Goal: Task Accomplishment & Management: Use online tool/utility

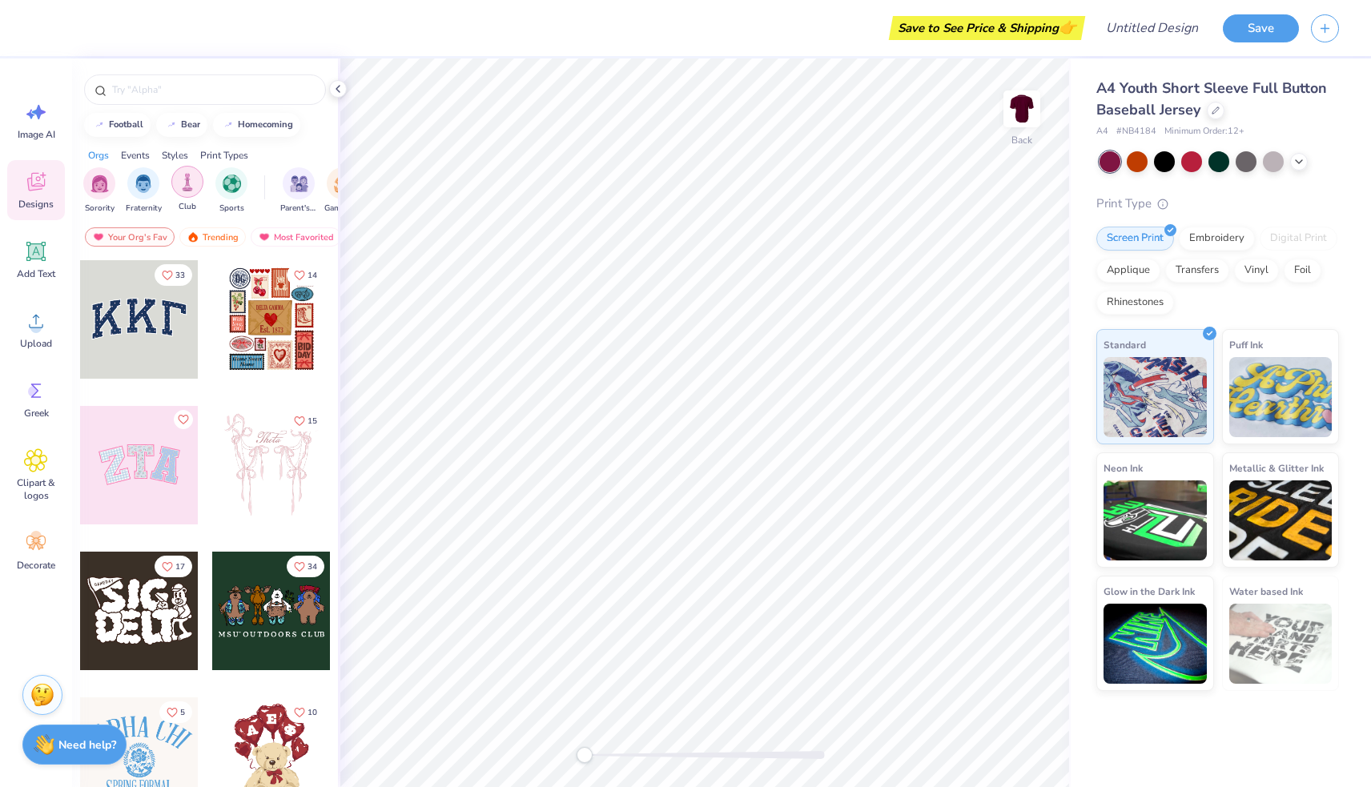
click at [185, 193] on div "filter for Club" at bounding box center [187, 182] width 32 height 32
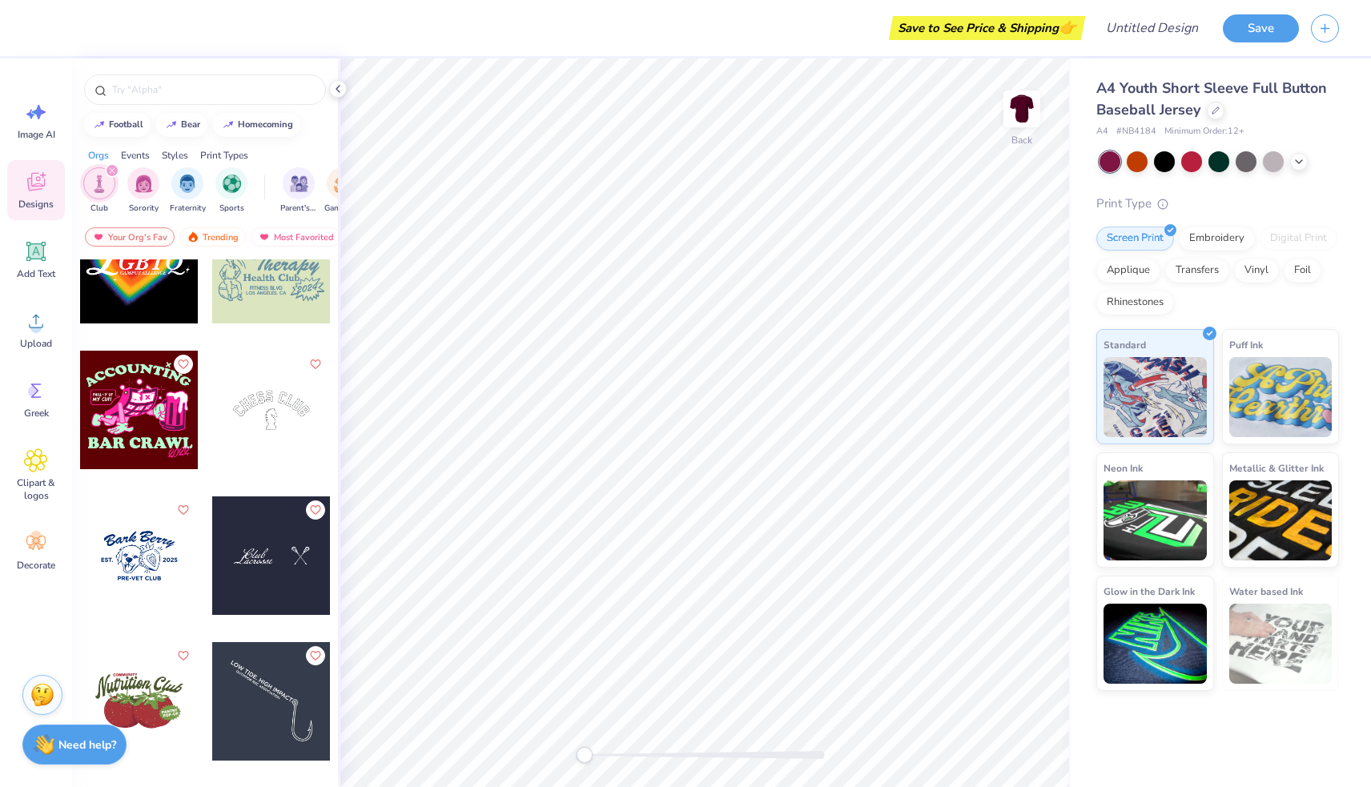
scroll to position [639, 0]
click at [207, 102] on div at bounding box center [205, 89] width 242 height 30
click at [190, 82] on input "text" at bounding box center [212, 90] width 205 height 16
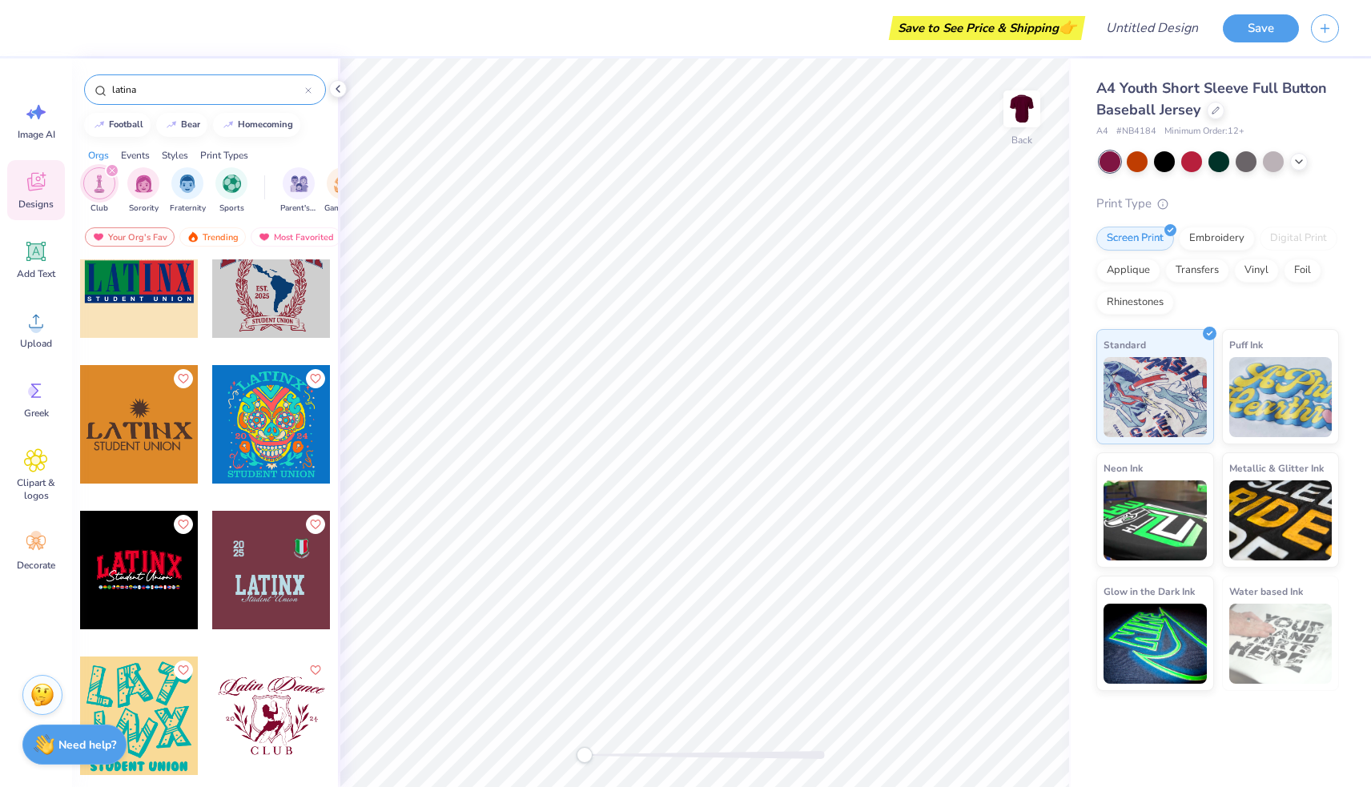
scroll to position [224, 0]
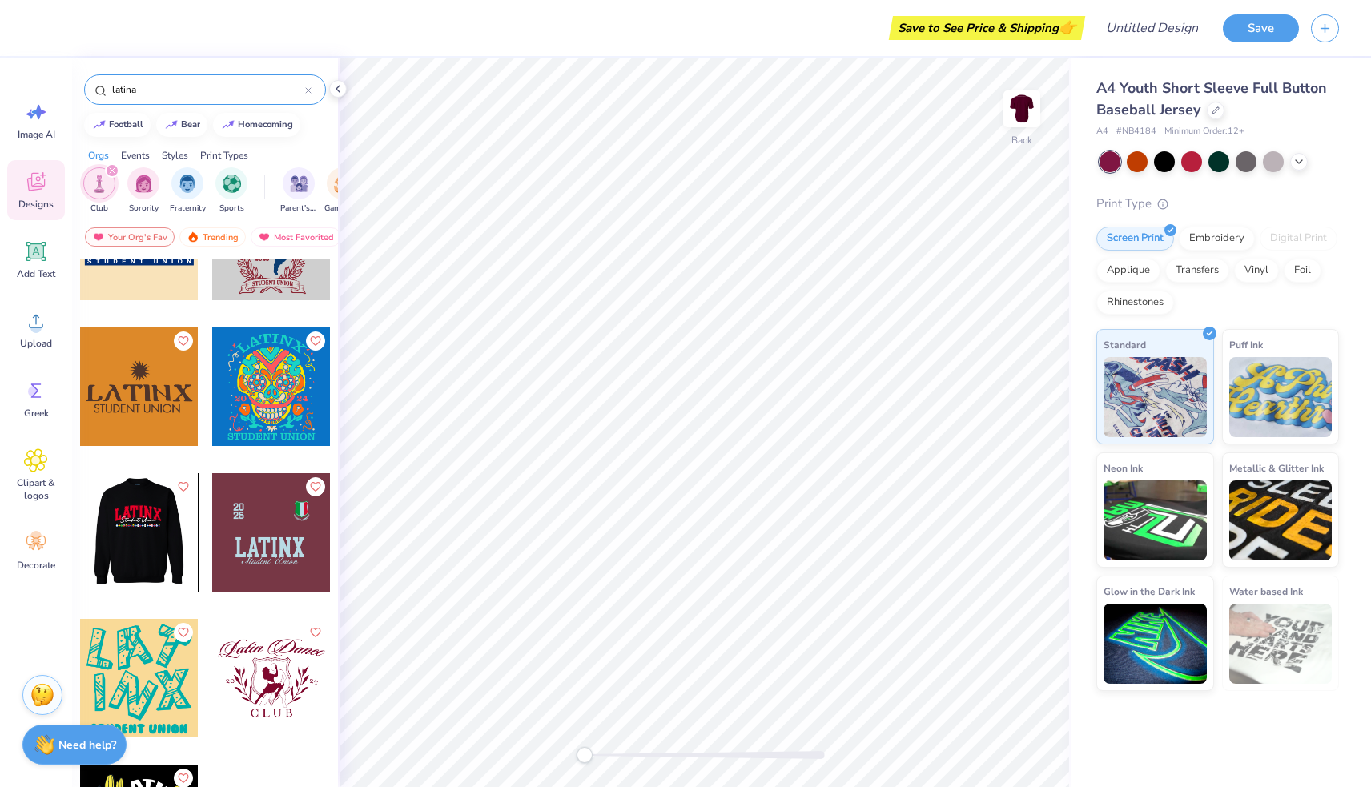
type input "latina"
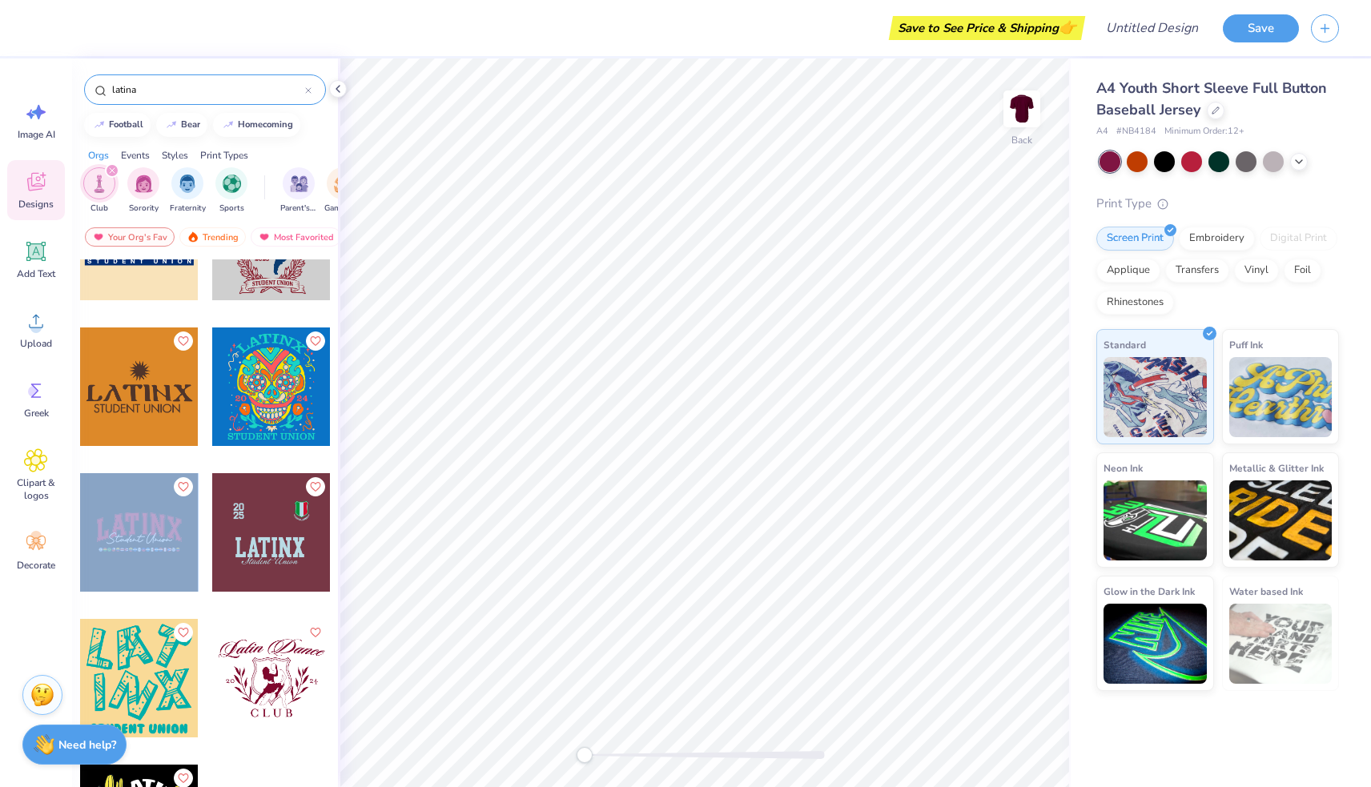
drag, startPoint x: 146, startPoint y: 531, endPoint x: 157, endPoint y: 545, distance: 18.3
click at [157, 545] on div at bounding box center [257, 532] width 355 height 118
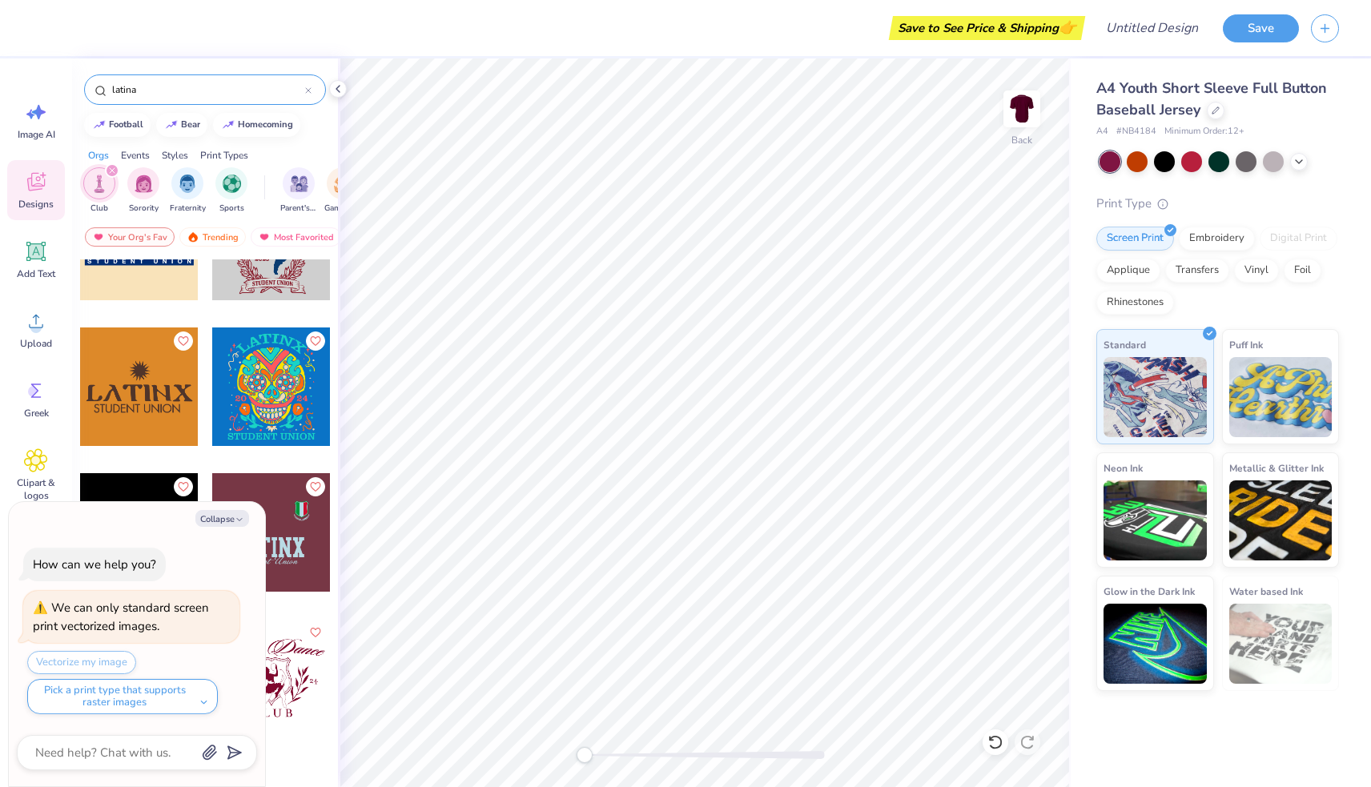
click at [206, 456] on div at bounding box center [205, 469] width 252 height 869
click at [237, 520] on icon "button" at bounding box center [240, 520] width 10 height 10
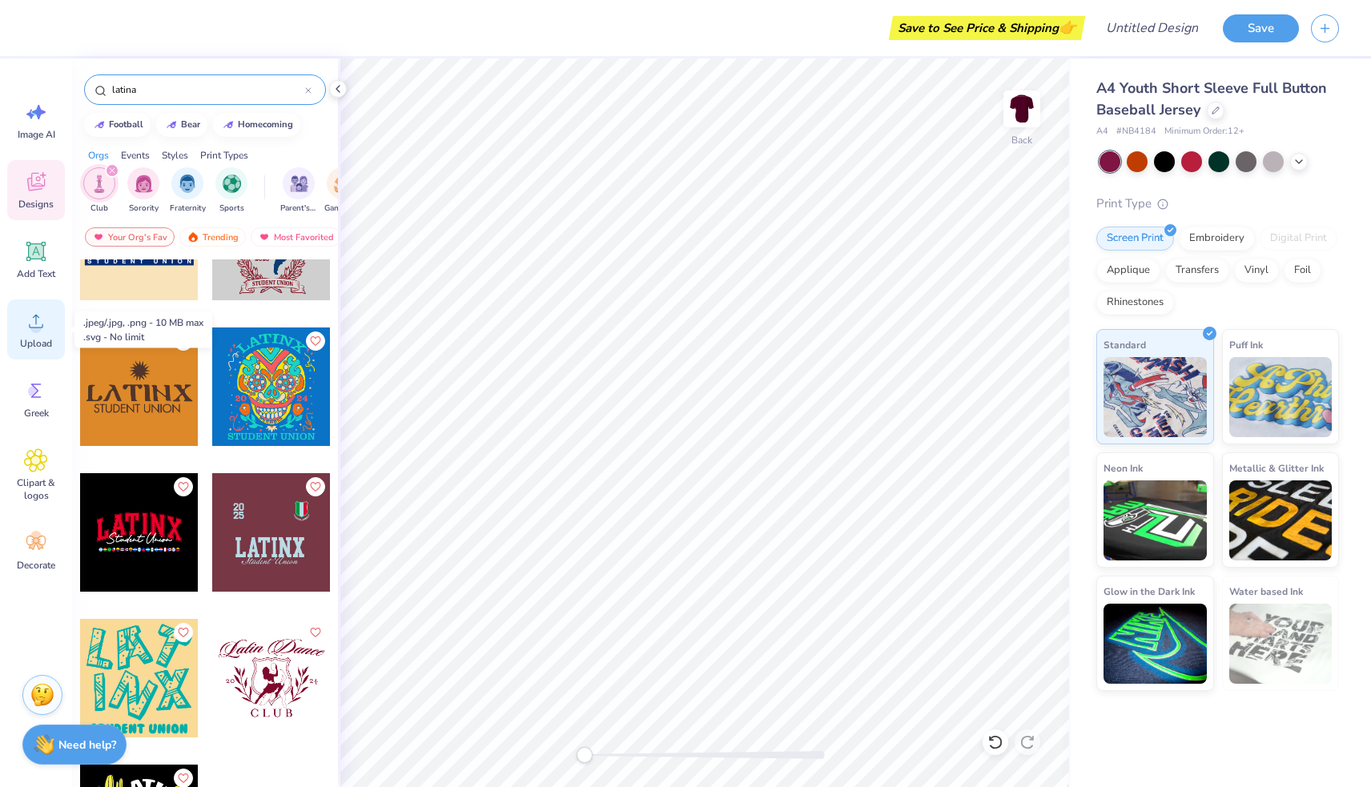
click at [46, 329] on icon at bounding box center [36, 321] width 24 height 24
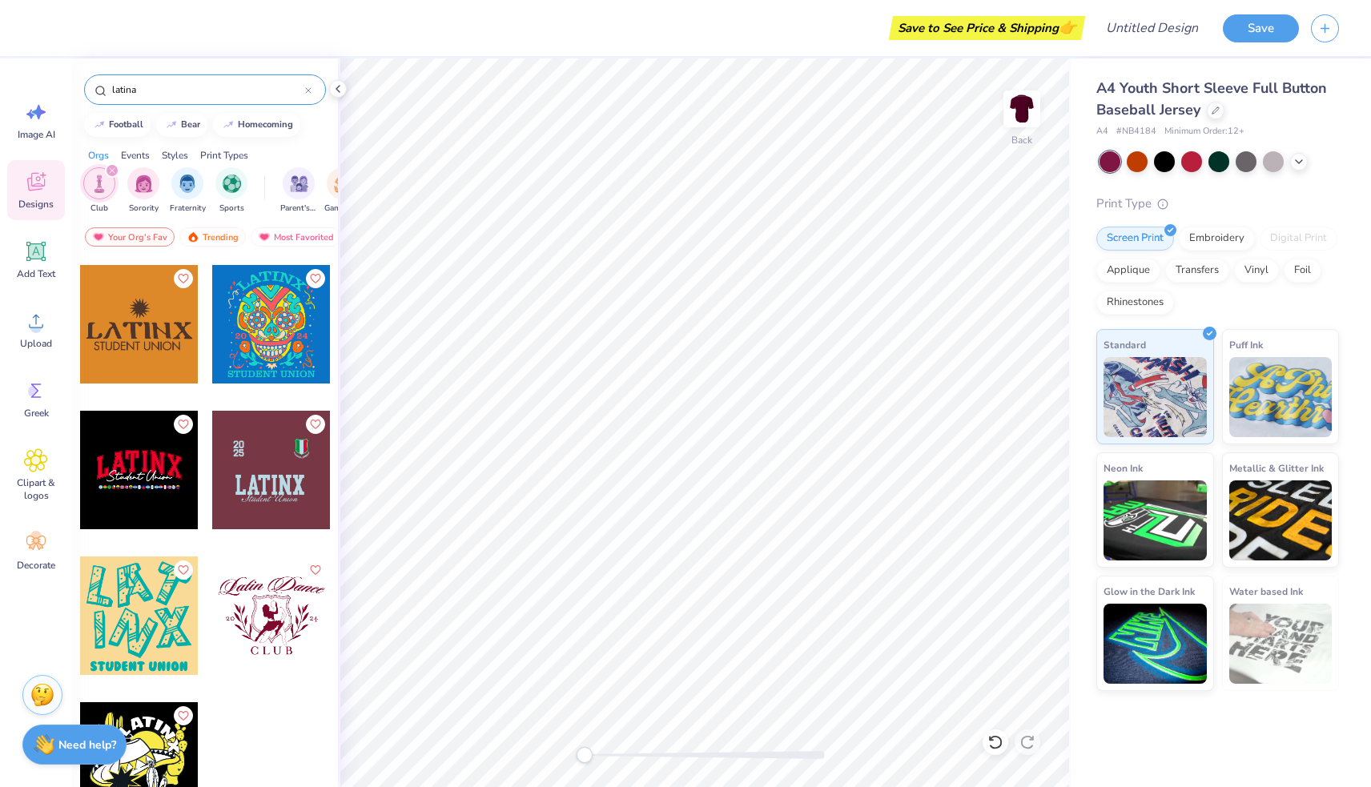
scroll to position [287, 0]
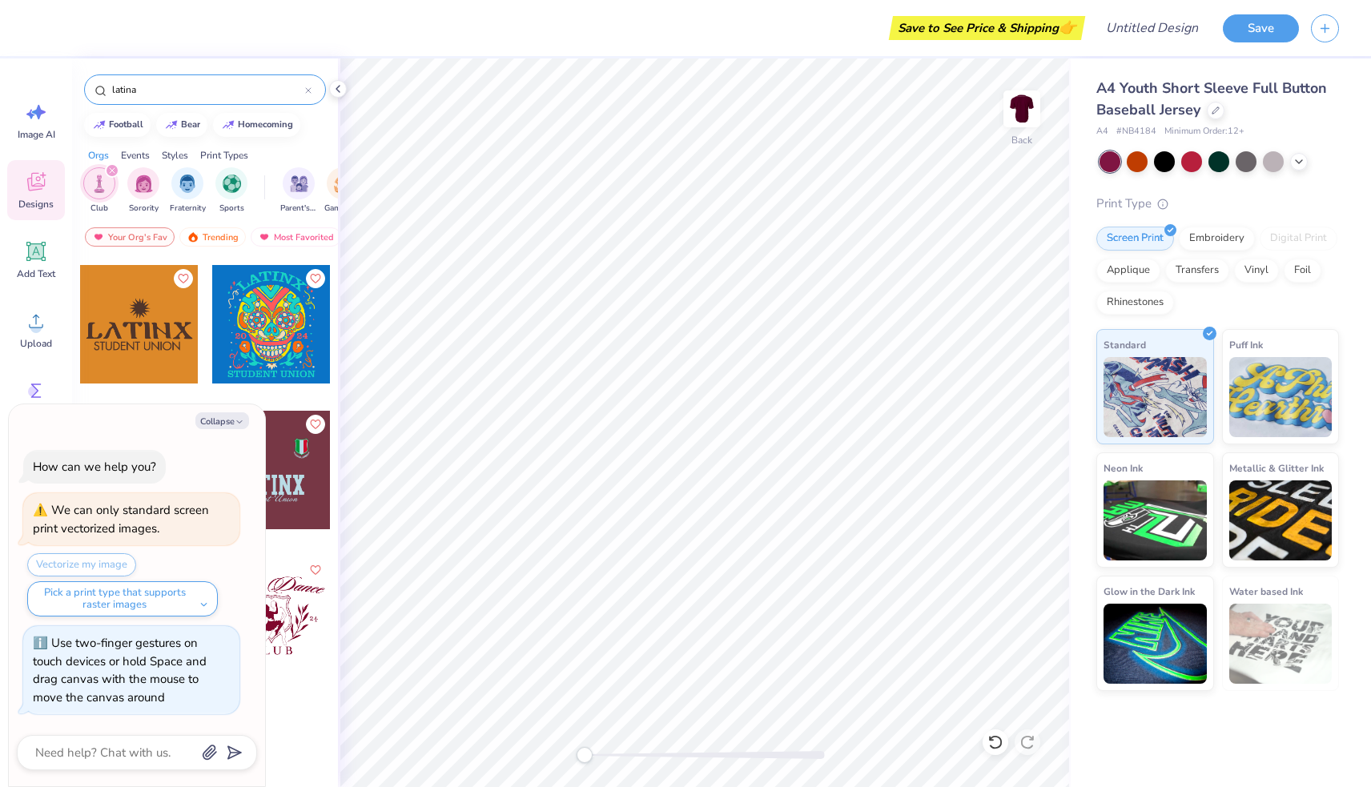
click at [452, 759] on div "Back" at bounding box center [704, 422] width 732 height 728
click at [993, 740] on icon at bounding box center [995, 742] width 16 height 16
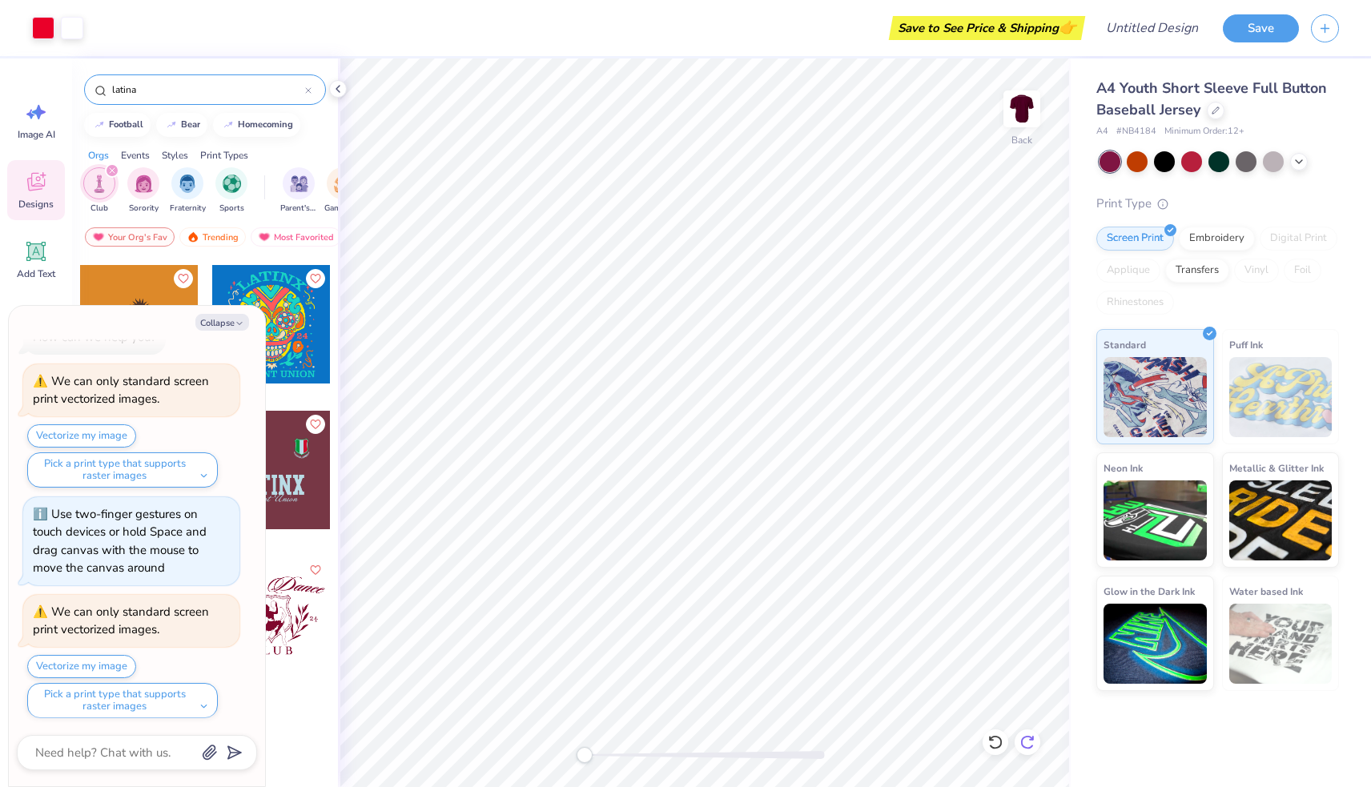
click at [1030, 744] on icon at bounding box center [1027, 742] width 16 height 16
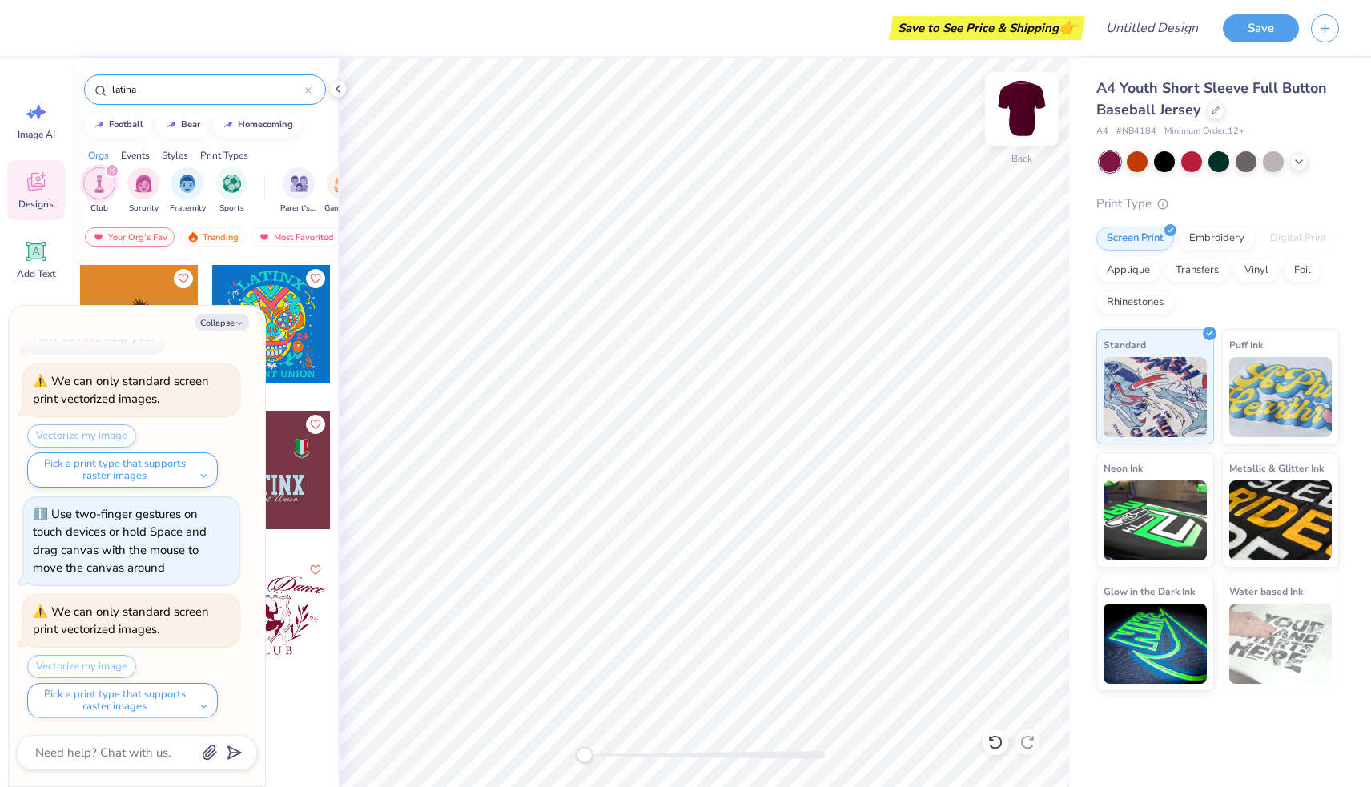
click at [1019, 131] on img at bounding box center [1021, 109] width 64 height 64
click at [213, 319] on button "Collapse" at bounding box center [222, 322] width 54 height 17
type textarea "x"
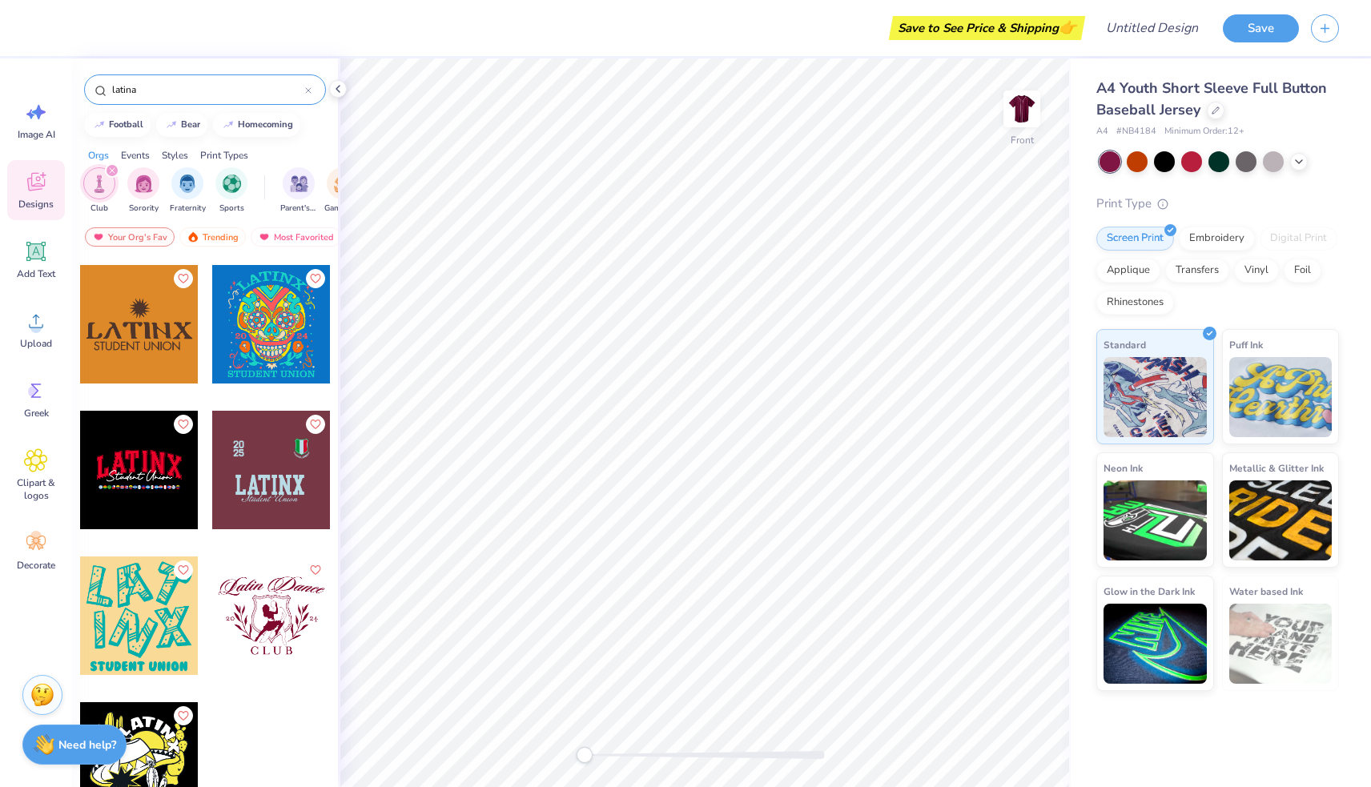
click at [309, 91] on icon at bounding box center [308, 90] width 5 height 5
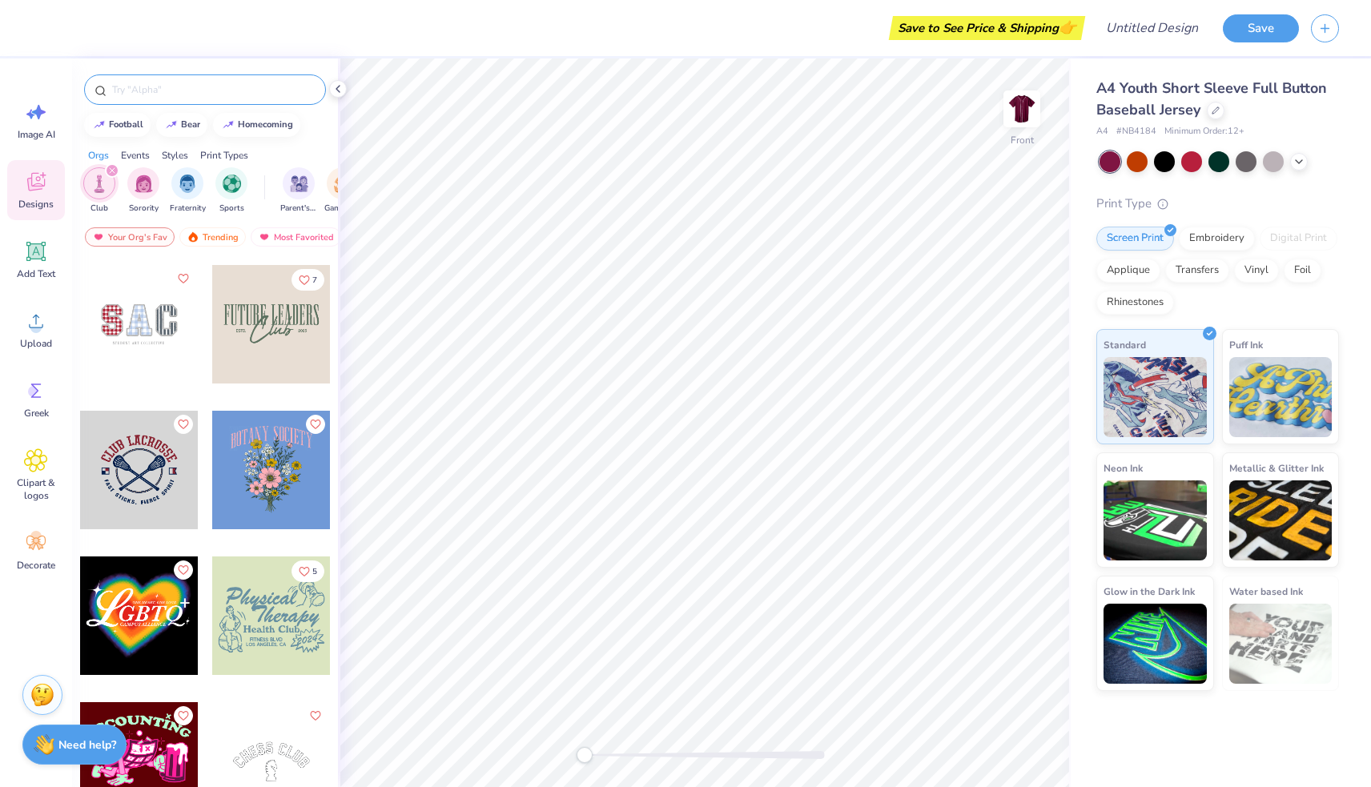
click at [192, 91] on input "text" at bounding box center [212, 90] width 205 height 16
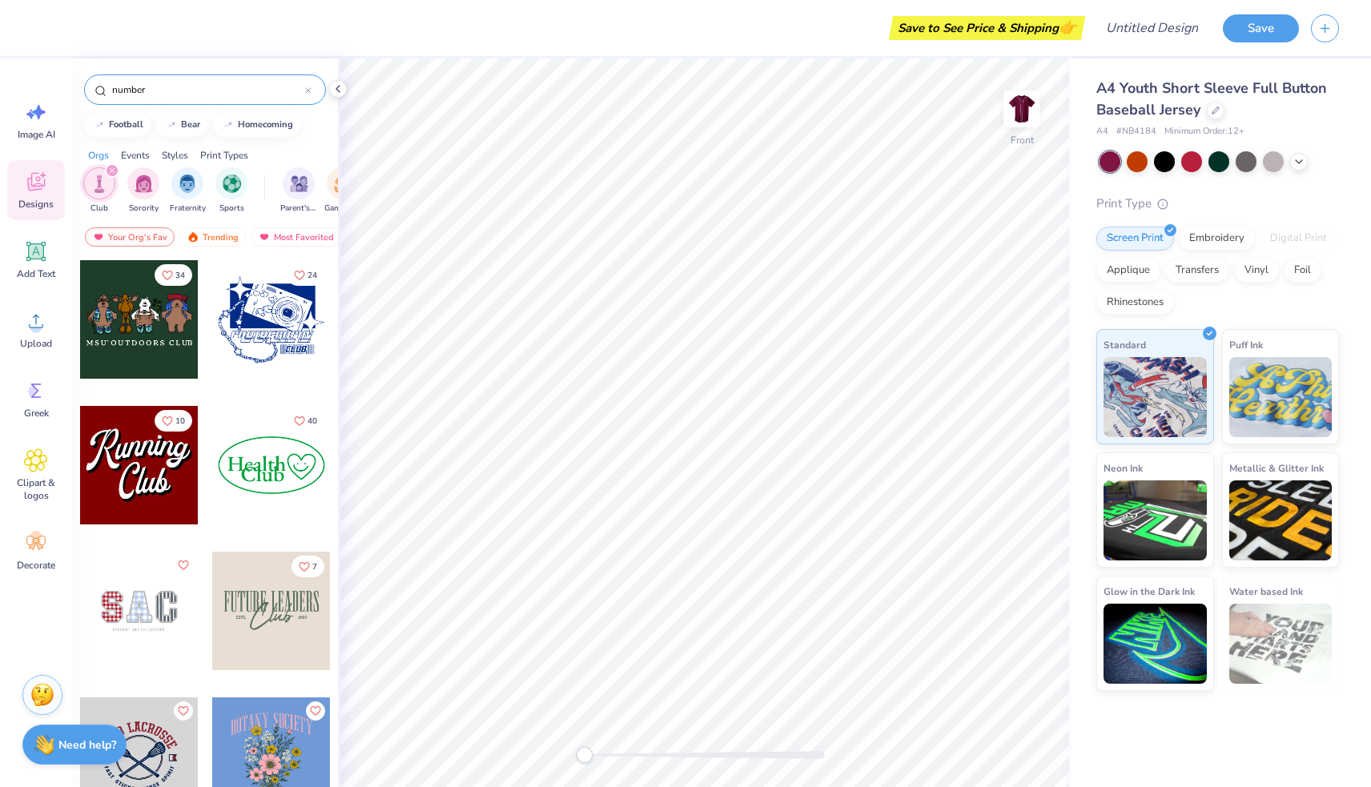
type input "number"
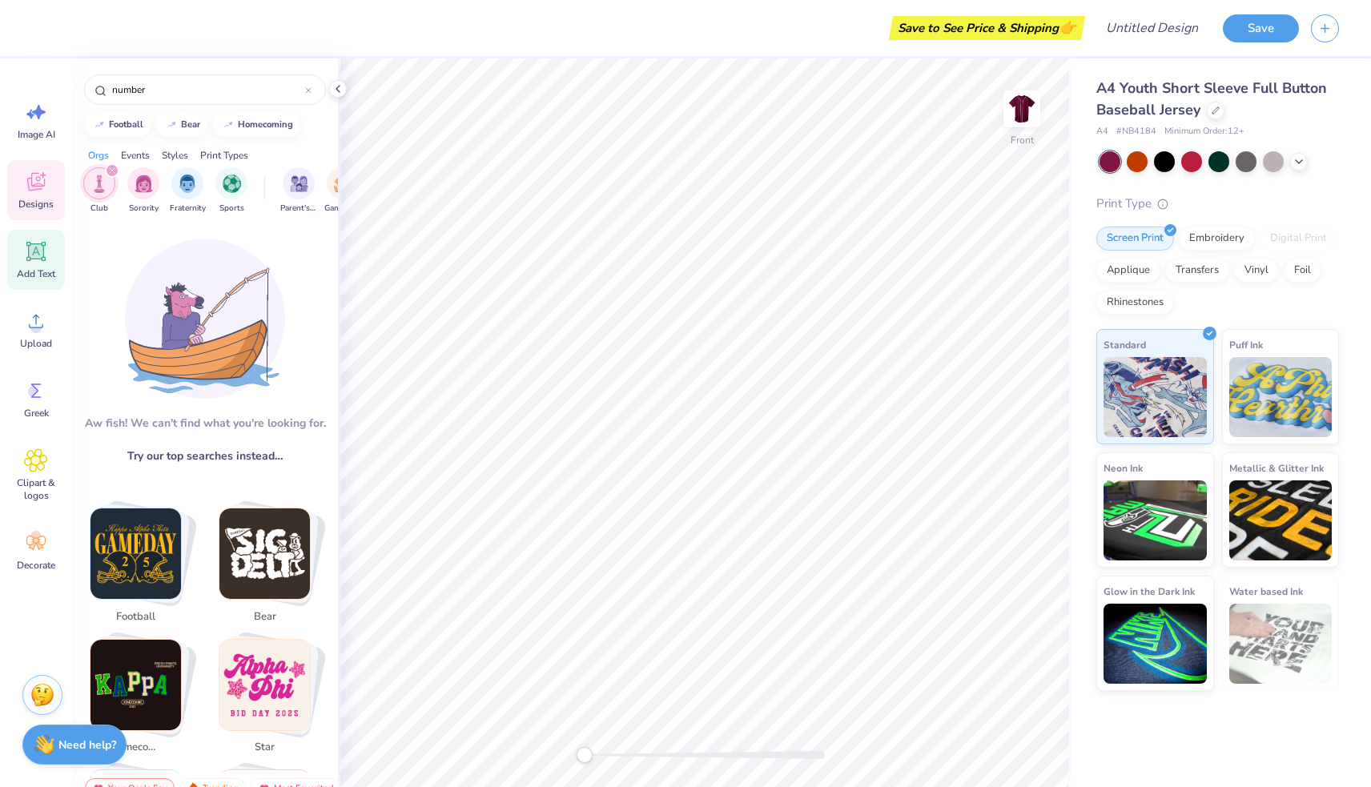
click at [30, 251] on icon at bounding box center [36, 251] width 15 height 15
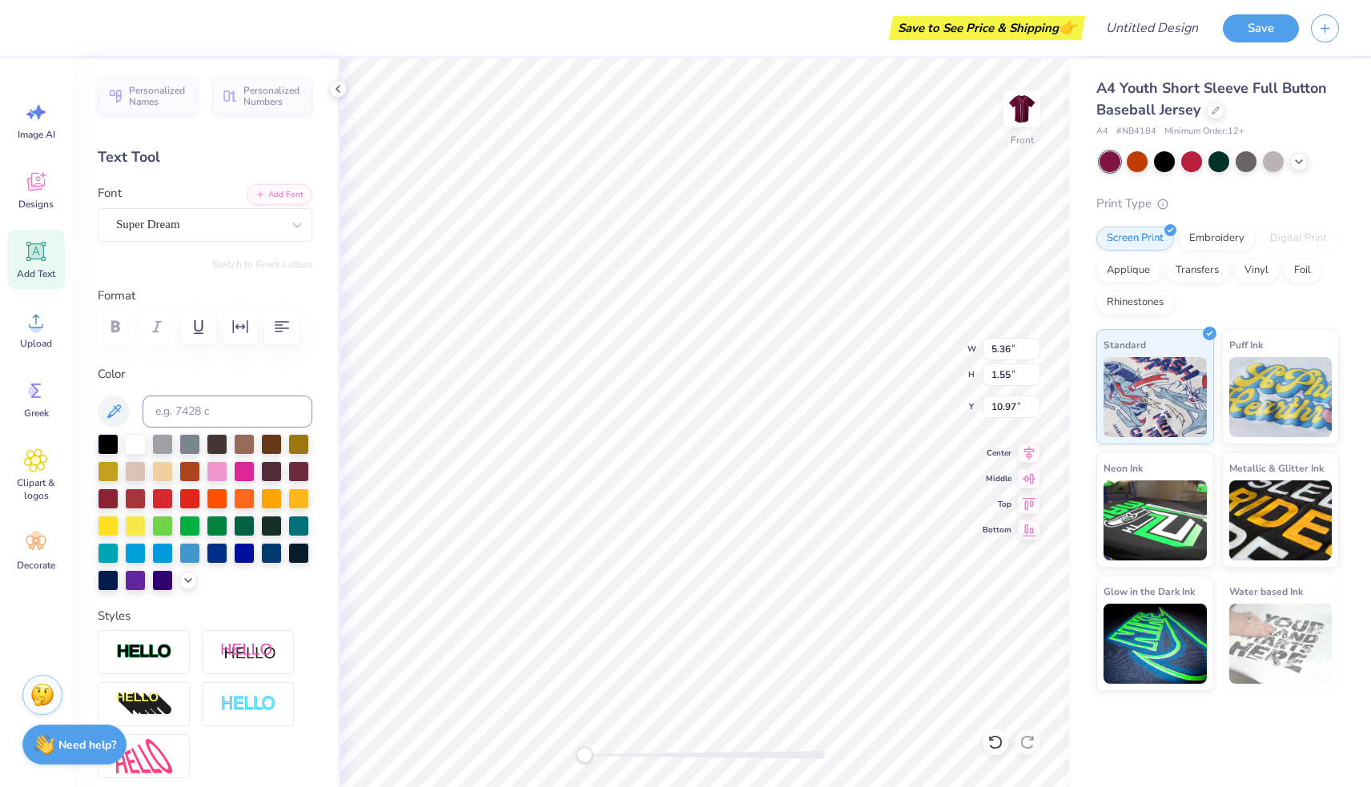
type textarea "26"
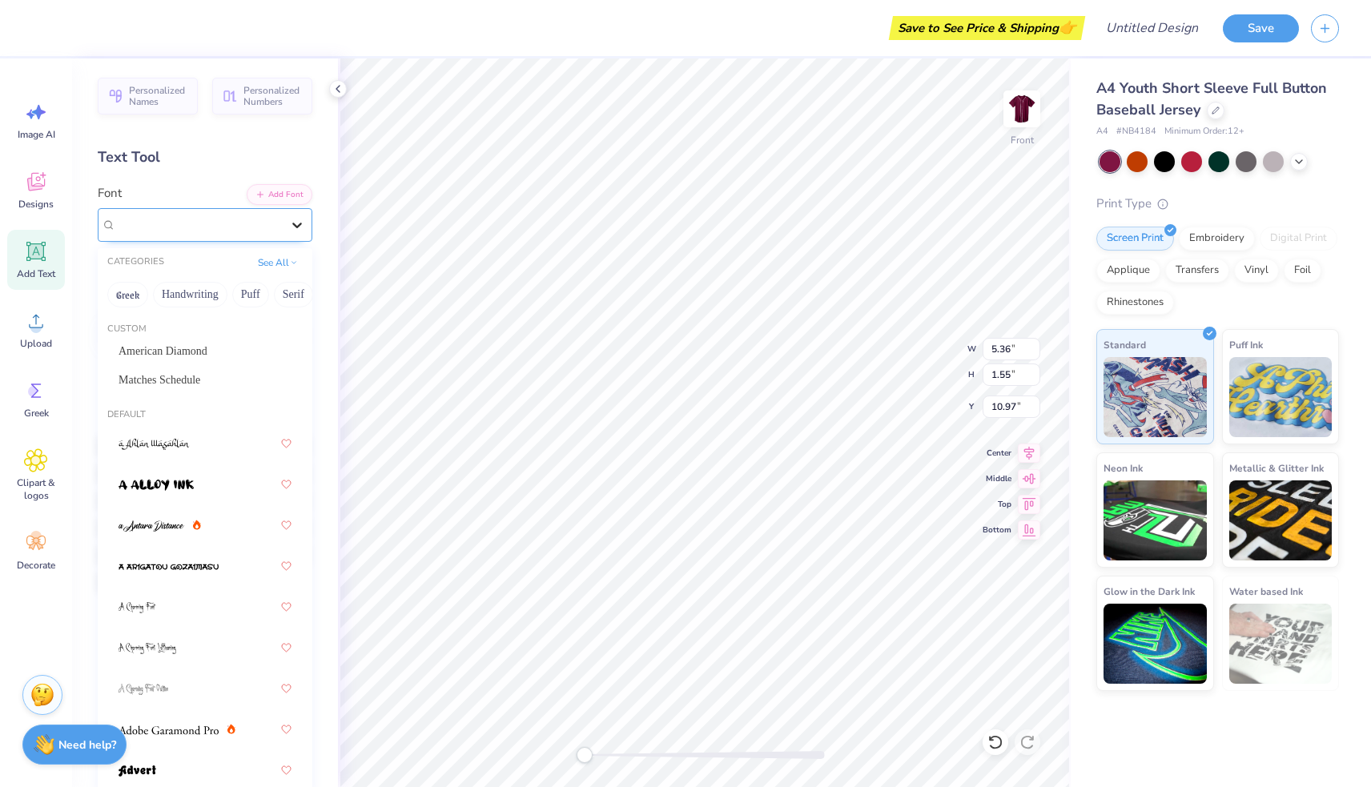
click at [287, 213] on div at bounding box center [297, 225] width 29 height 29
click at [179, 381] on span "Matches Schedule" at bounding box center [159, 379] width 82 height 17
click at [260, 227] on div "Matches Schedule" at bounding box center [198, 224] width 168 height 25
click at [260, 227] on div "Matches Schedule" at bounding box center [198, 224] width 165 height 18
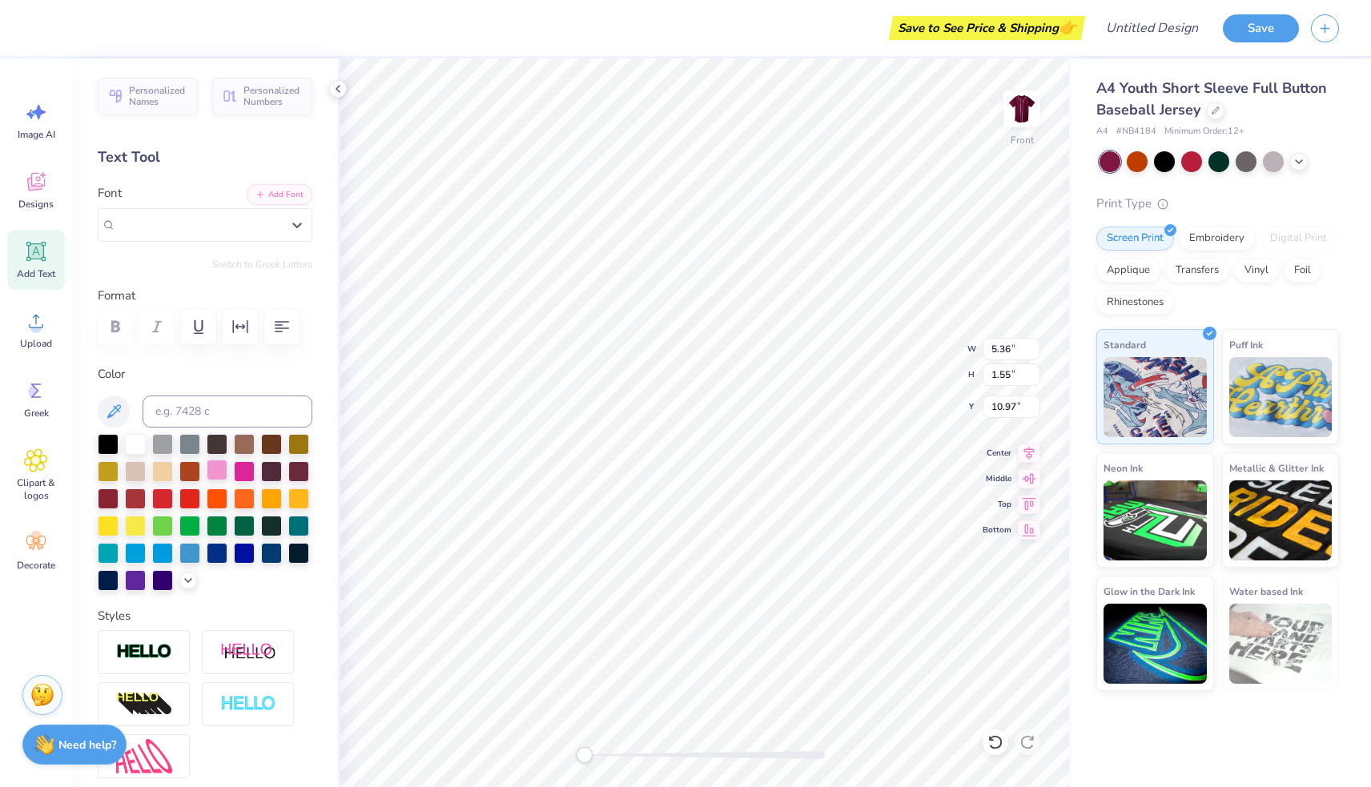
click at [220, 471] on div at bounding box center [217, 470] width 21 height 21
click at [243, 473] on div at bounding box center [244, 470] width 21 height 21
click at [139, 444] on div at bounding box center [135, 442] width 21 height 21
type input "2.02"
type input "1.57"
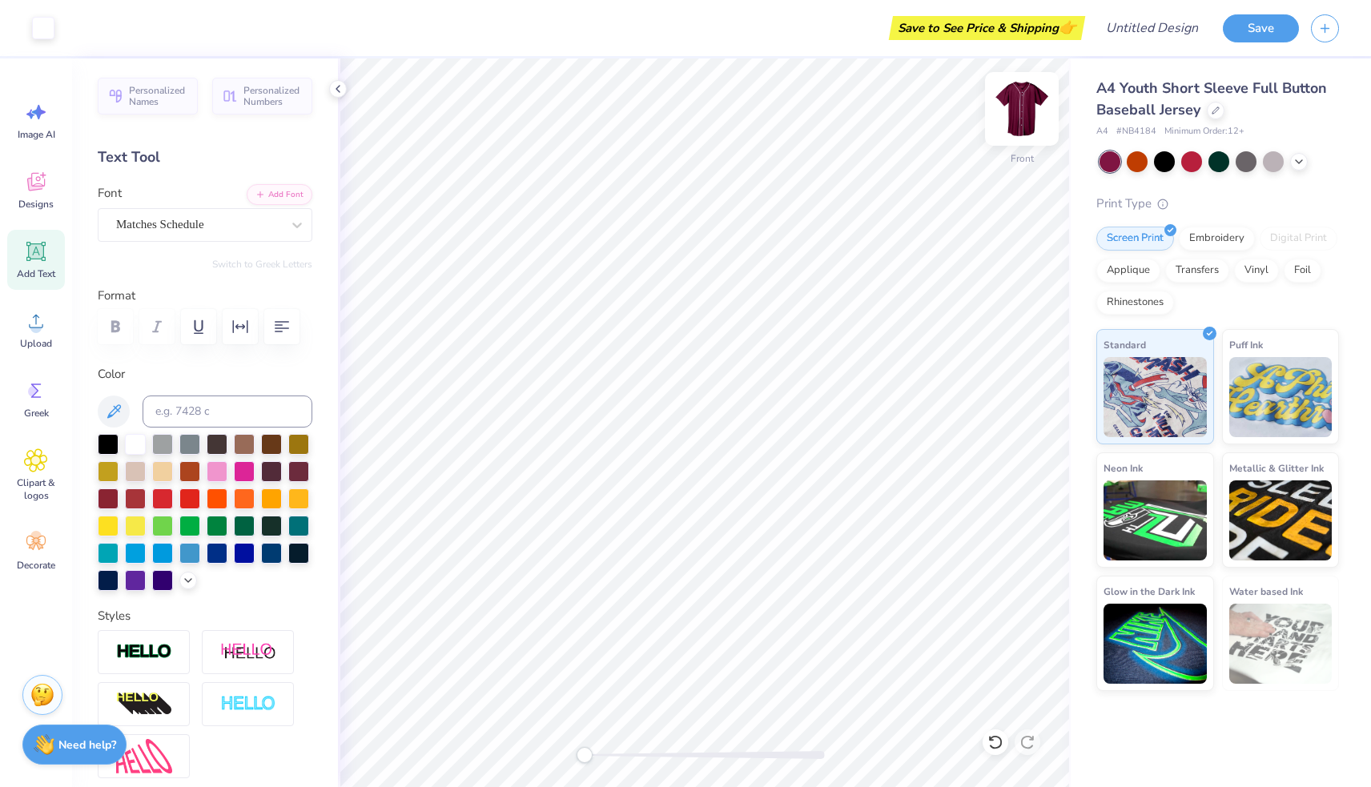
click at [1021, 122] on img at bounding box center [1021, 109] width 64 height 64
click at [39, 546] on icon at bounding box center [39, 546] width 7 height 7
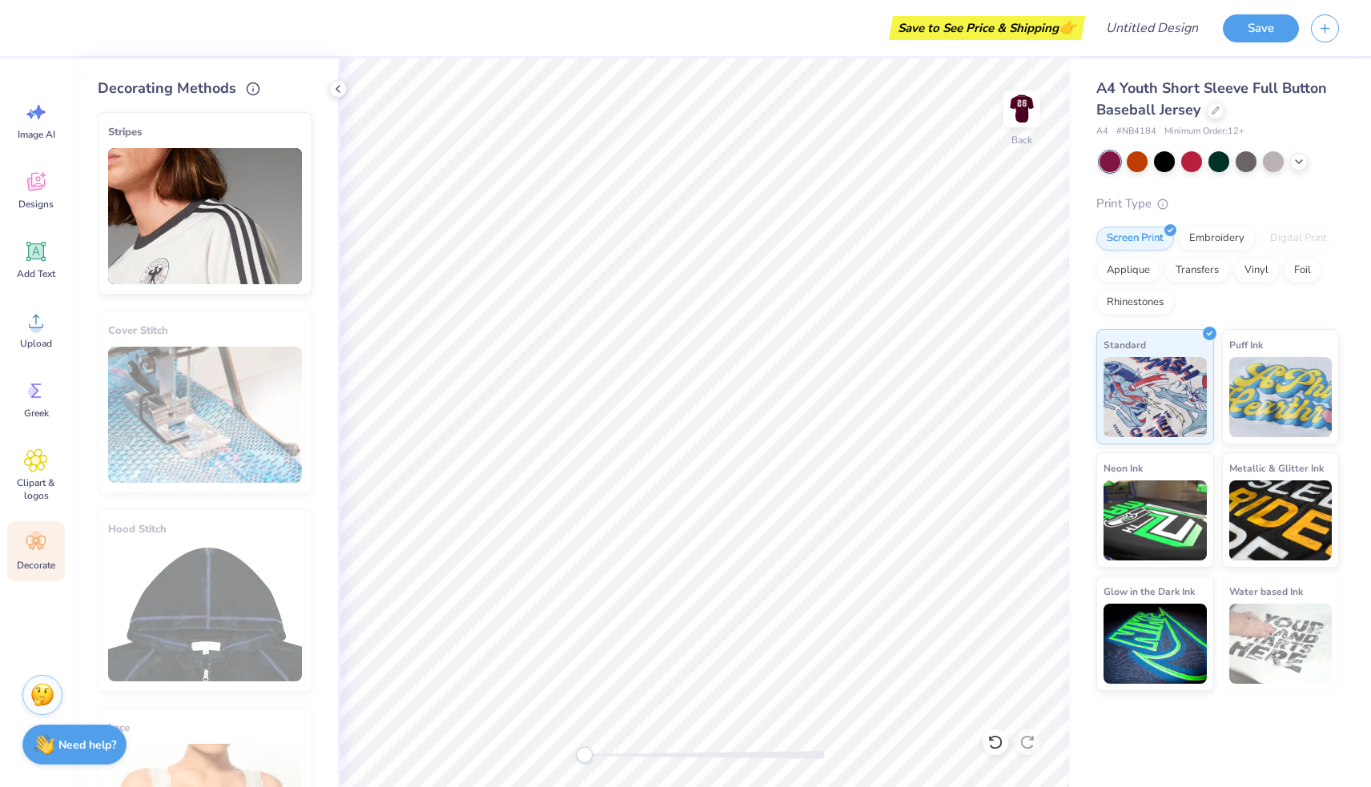
click at [217, 229] on img at bounding box center [205, 216] width 194 height 136
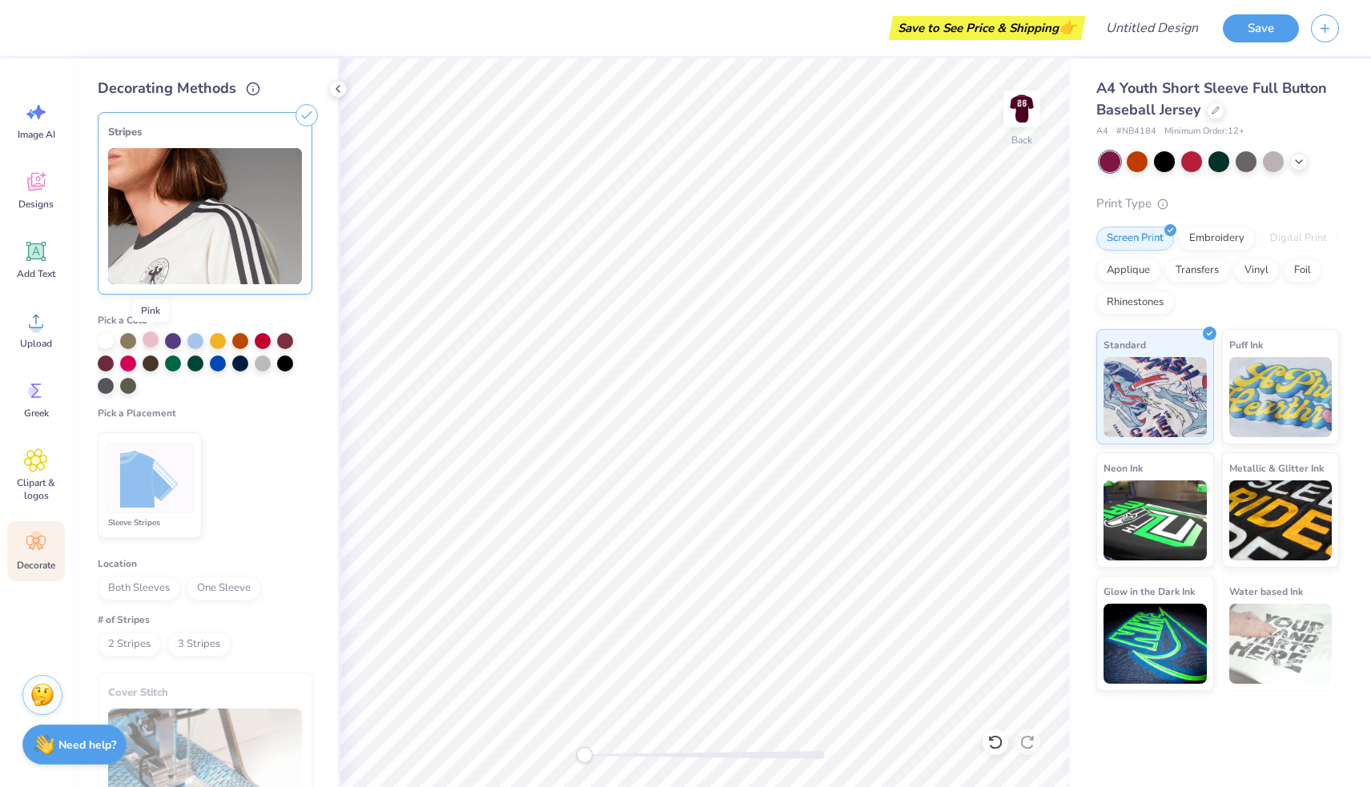
click at [150, 337] on div at bounding box center [150, 339] width 16 height 16
click at [171, 359] on div at bounding box center [173, 362] width 16 height 16
click at [146, 343] on div at bounding box center [150, 339] width 16 height 16
click at [106, 342] on div at bounding box center [106, 339] width 16 height 16
click at [177, 501] on img at bounding box center [150, 478] width 60 height 60
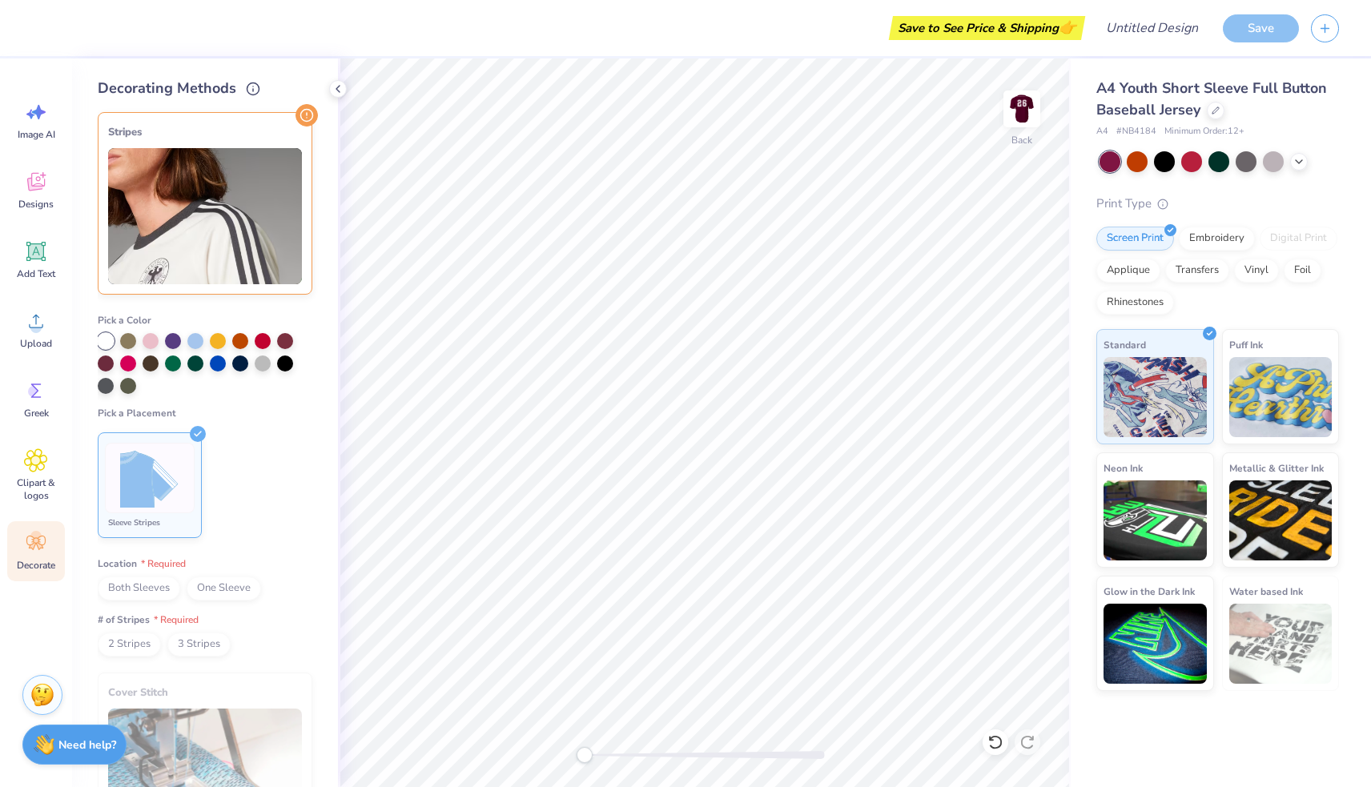
click at [151, 586] on span "Both Sleeves" at bounding box center [139, 588] width 82 height 24
click at [138, 651] on span "2 Stripes" at bounding box center [129, 644] width 63 height 24
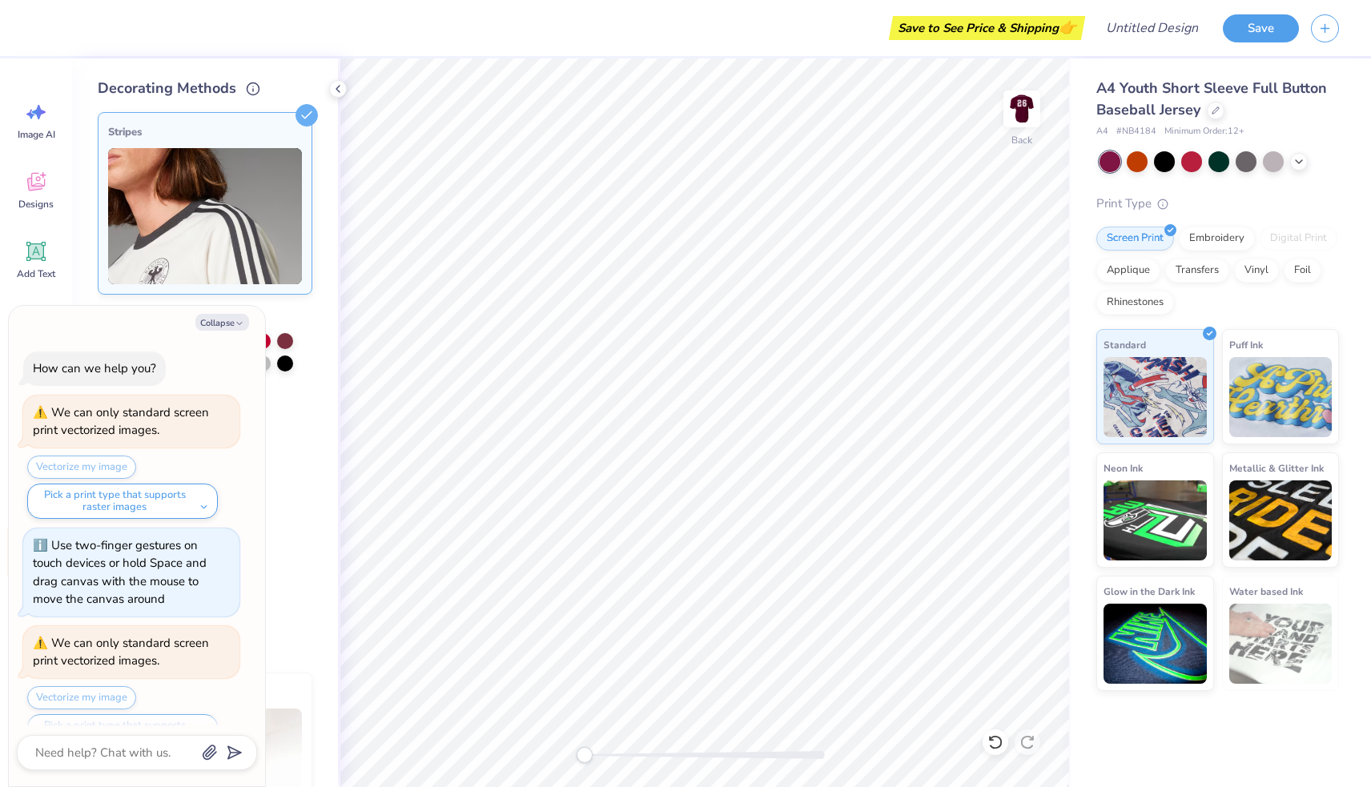
scroll to position [145, 0]
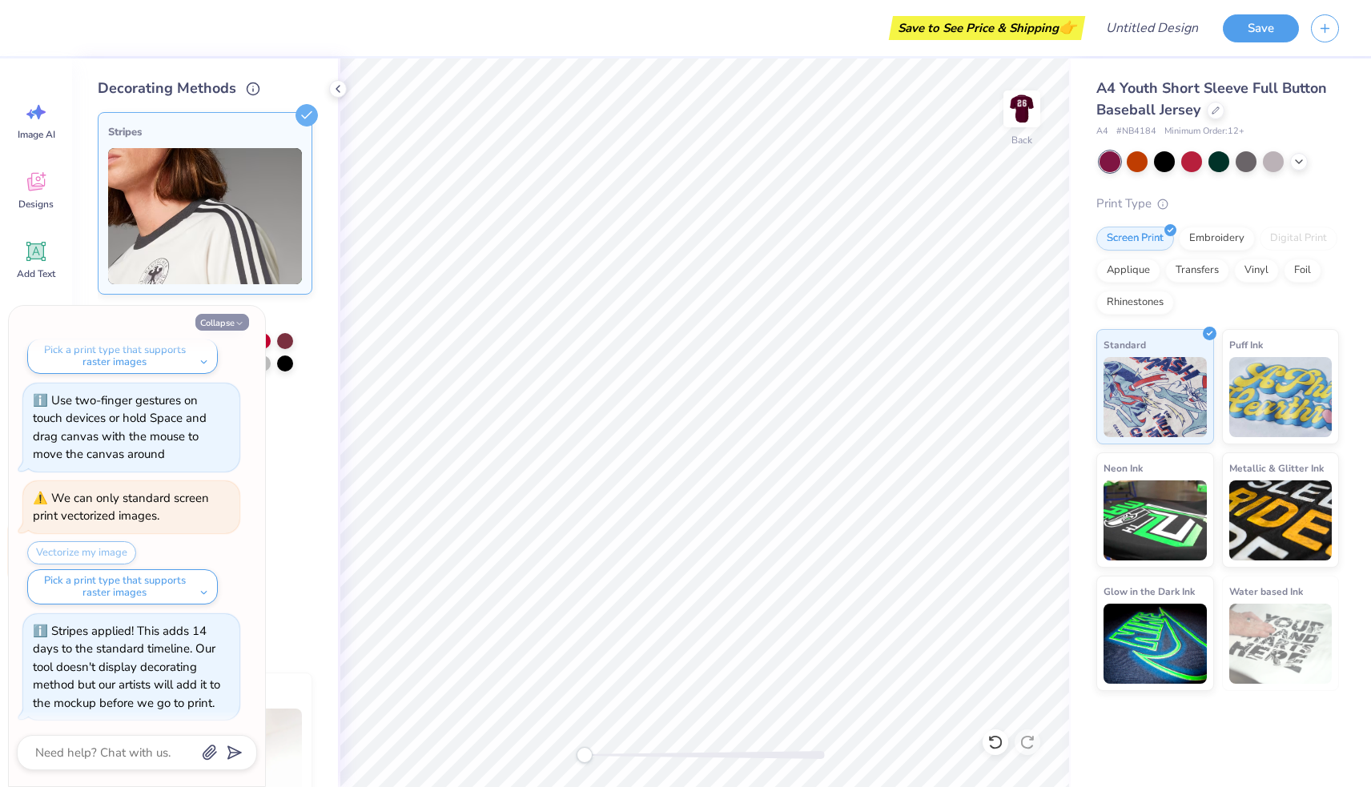
click at [232, 320] on button "Collapse" at bounding box center [222, 322] width 54 height 17
type textarea "x"
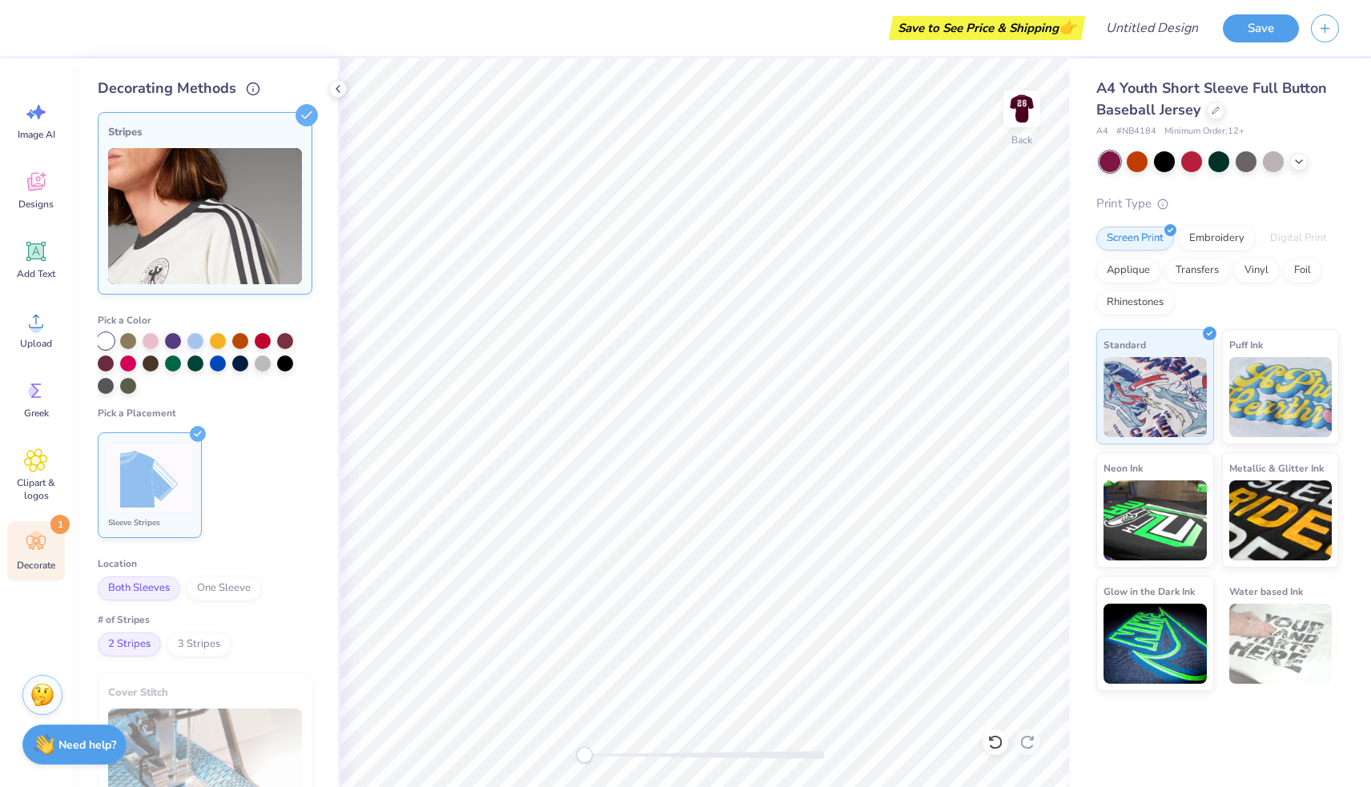
click at [283, 135] on div "Stripes" at bounding box center [205, 131] width 194 height 19
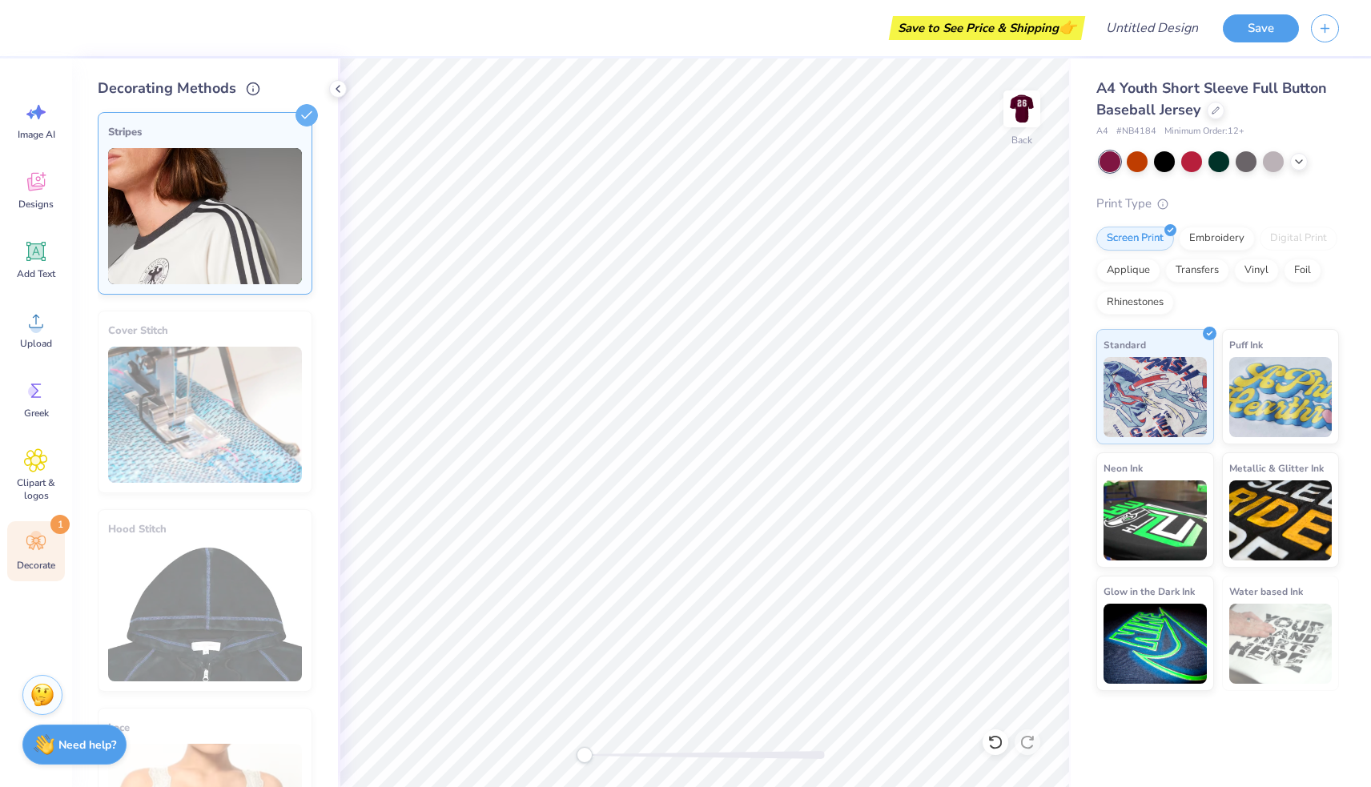
click at [233, 206] on img at bounding box center [205, 216] width 194 height 136
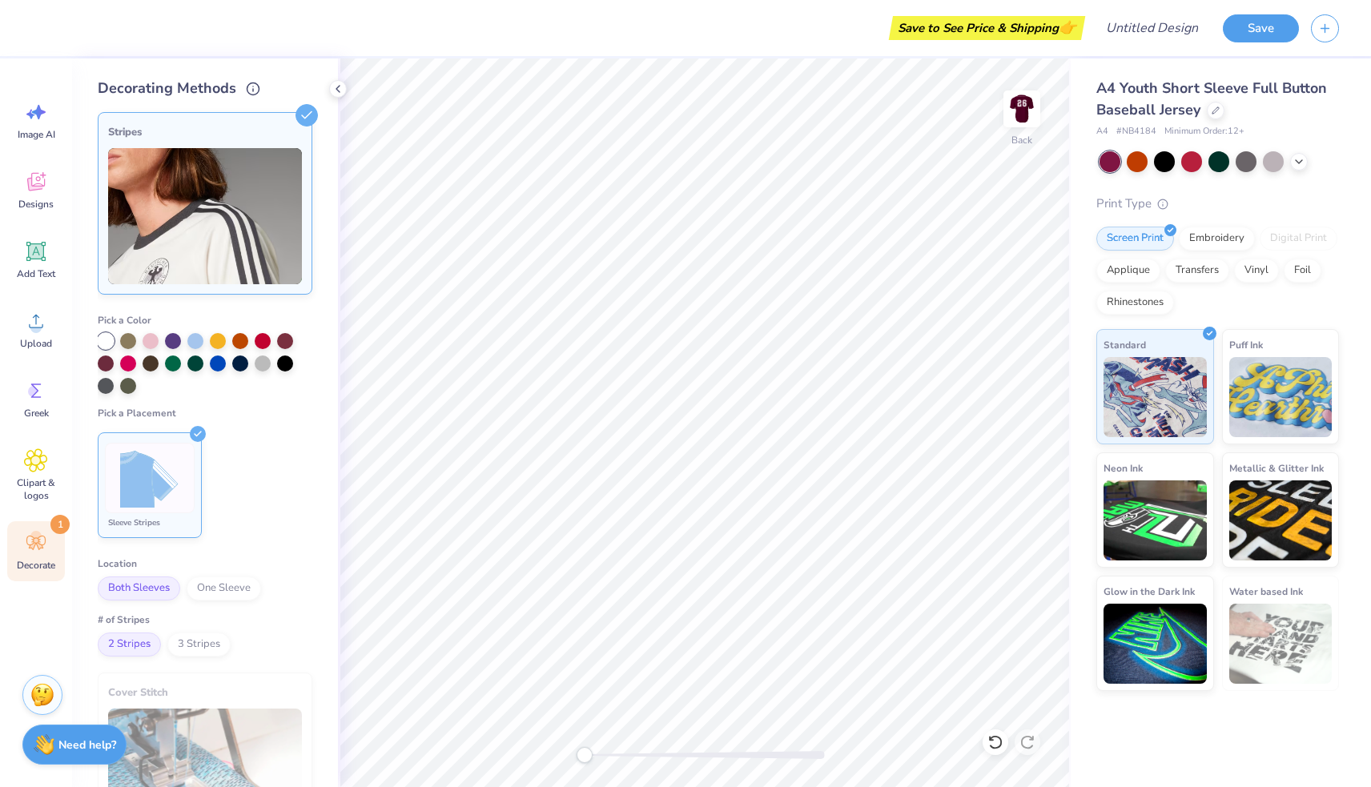
click at [138, 644] on span "2 Stripes" at bounding box center [129, 644] width 63 height 24
click at [159, 593] on span "Both Sleeves" at bounding box center [139, 588] width 82 height 24
click at [167, 502] on img at bounding box center [150, 478] width 60 height 60
click at [109, 335] on div at bounding box center [106, 341] width 16 height 16
click at [234, 133] on div "Stripes" at bounding box center [205, 131] width 194 height 19
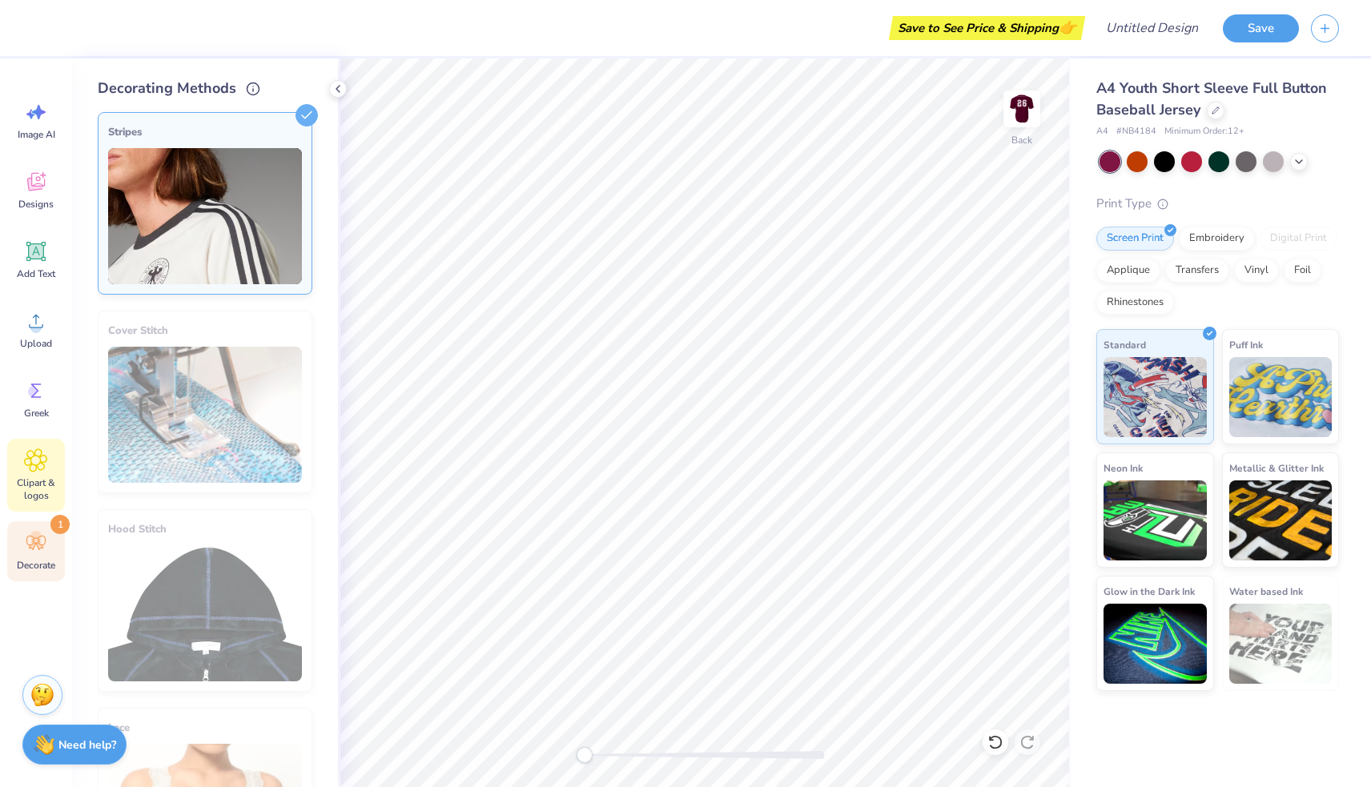
click at [30, 477] on span "Clipart & logos" at bounding box center [36, 489] width 53 height 26
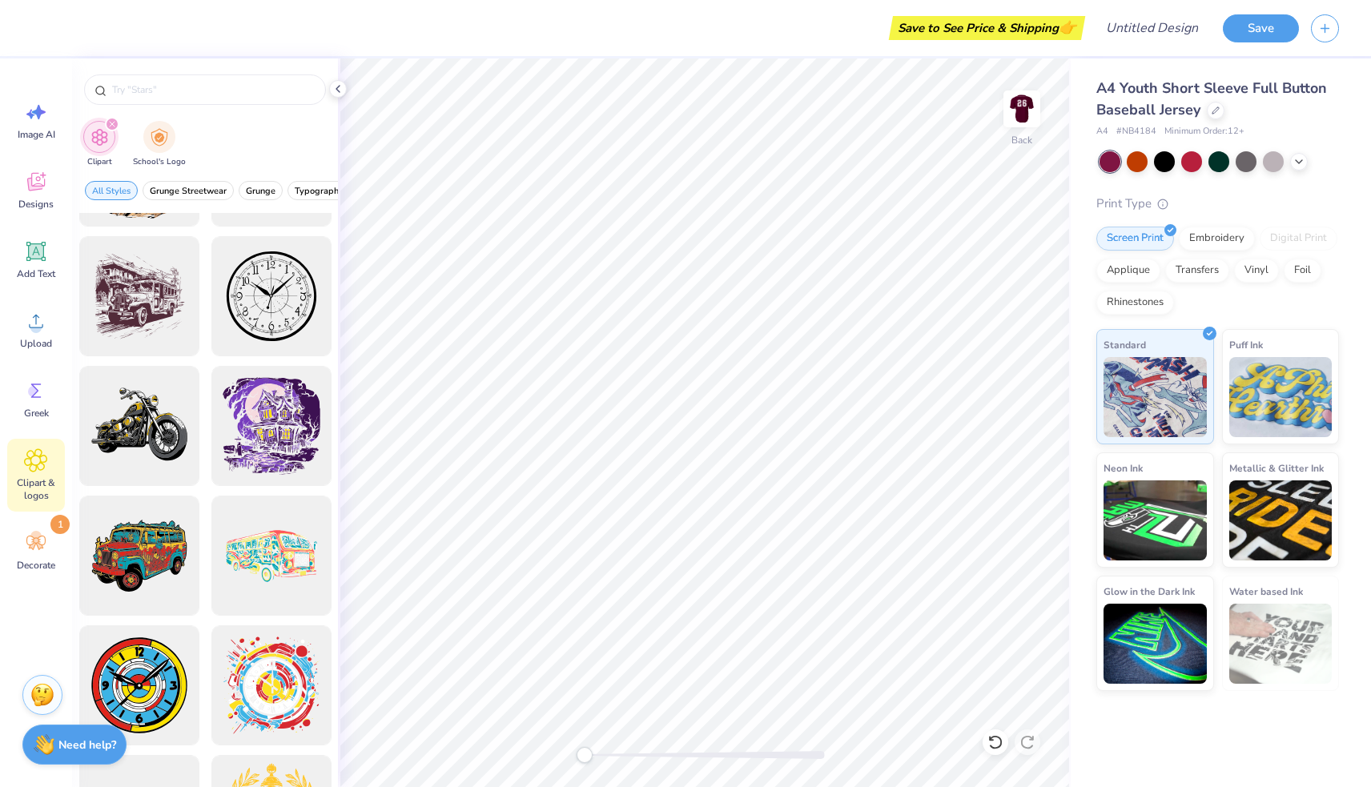
scroll to position [828, 0]
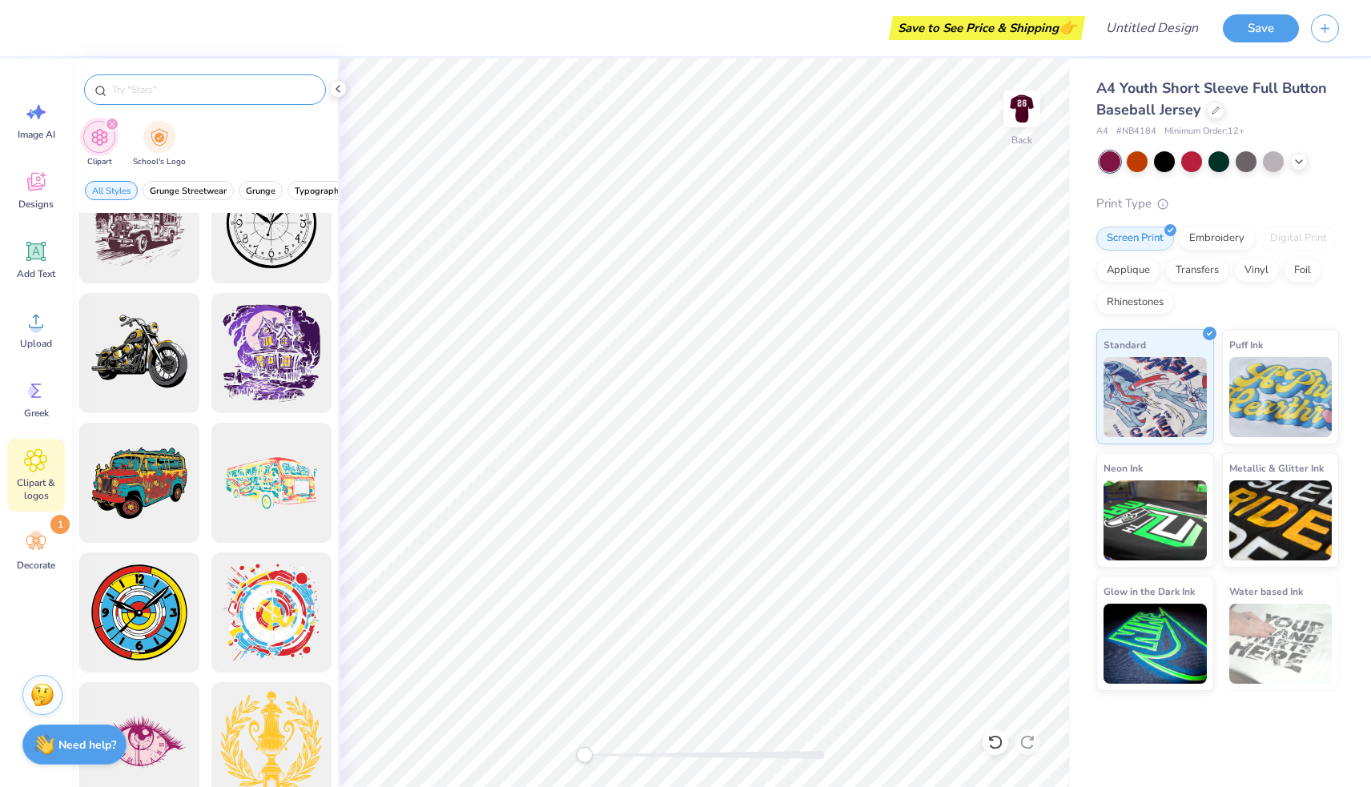
click at [183, 85] on input "text" at bounding box center [212, 90] width 205 height 16
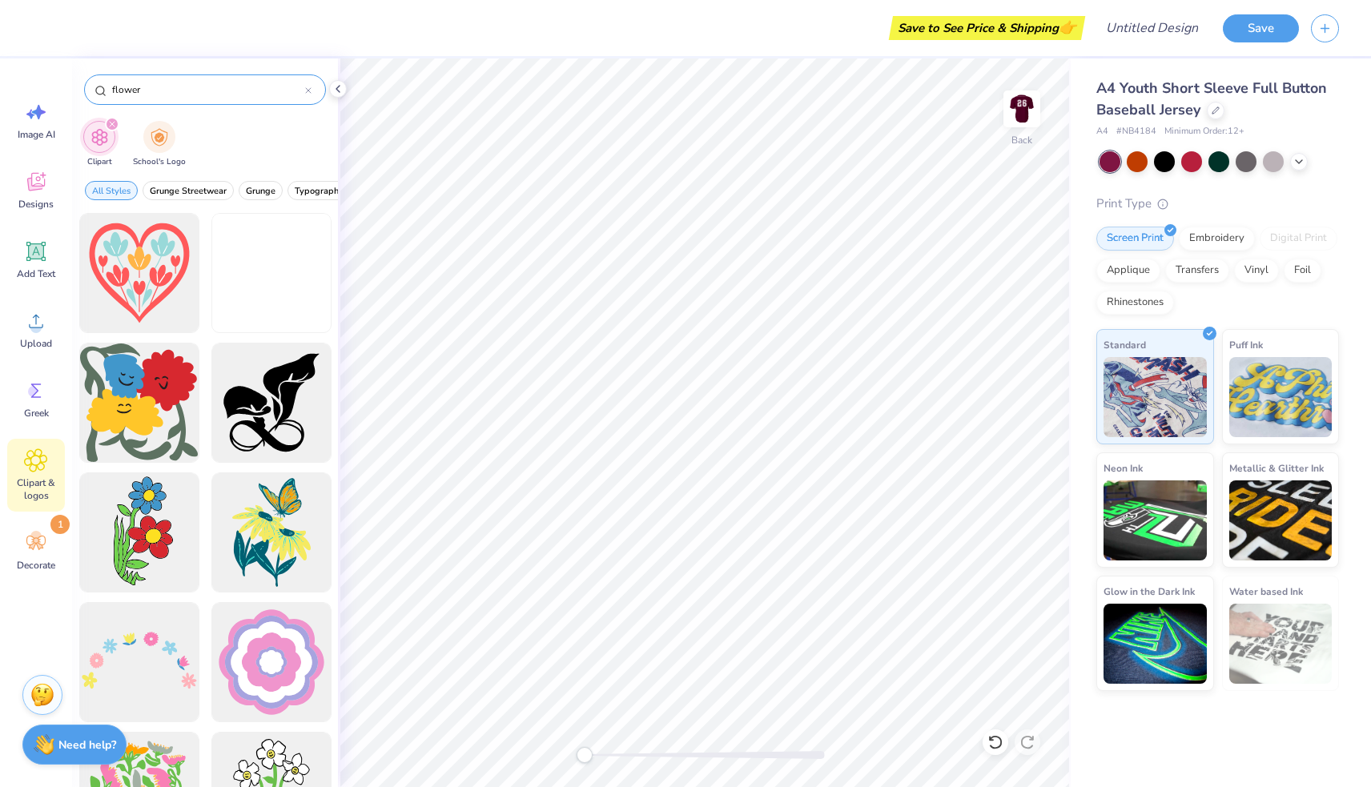
type input "flower"
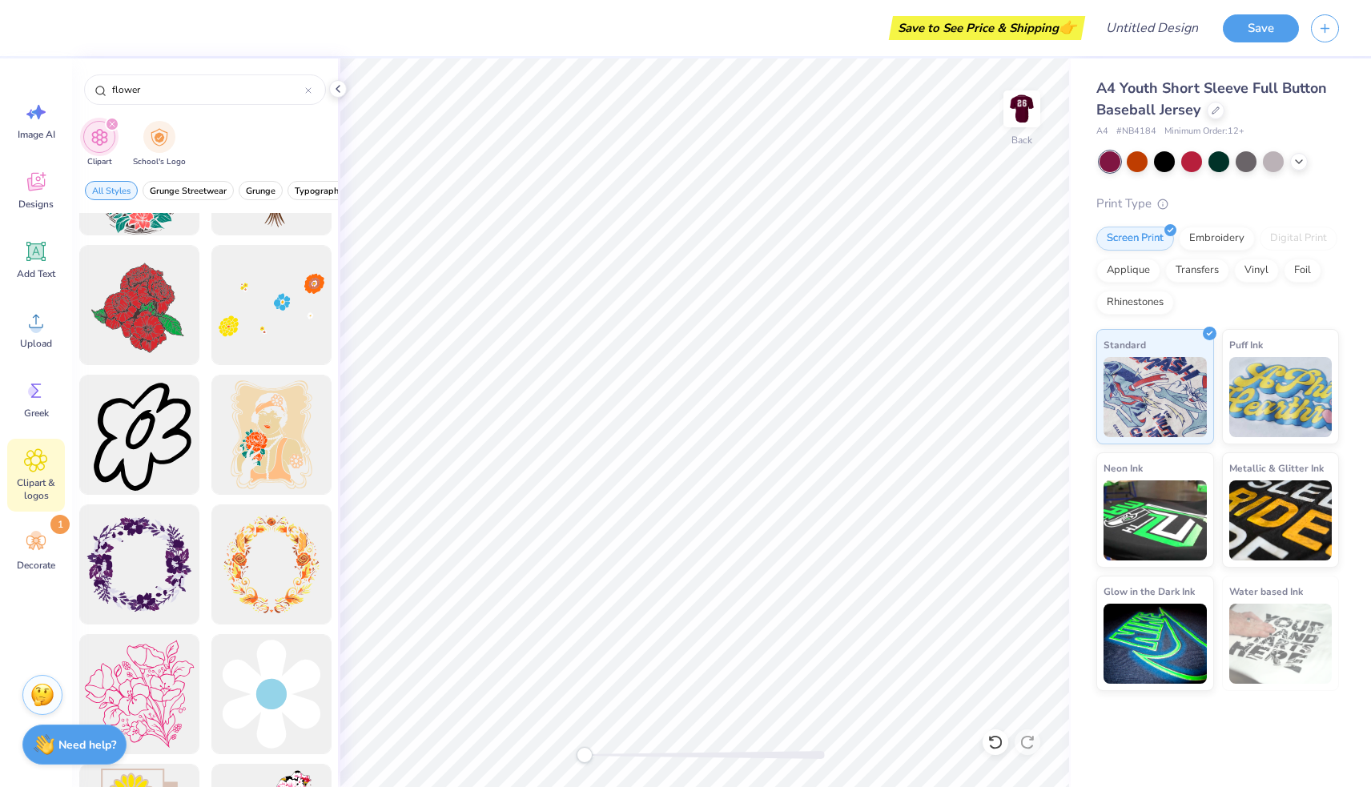
scroll to position [488, 0]
drag, startPoint x: 142, startPoint y: 311, endPoint x: 154, endPoint y: 312, distance: 12.1
click at [154, 312] on div at bounding box center [139, 304] width 132 height 132
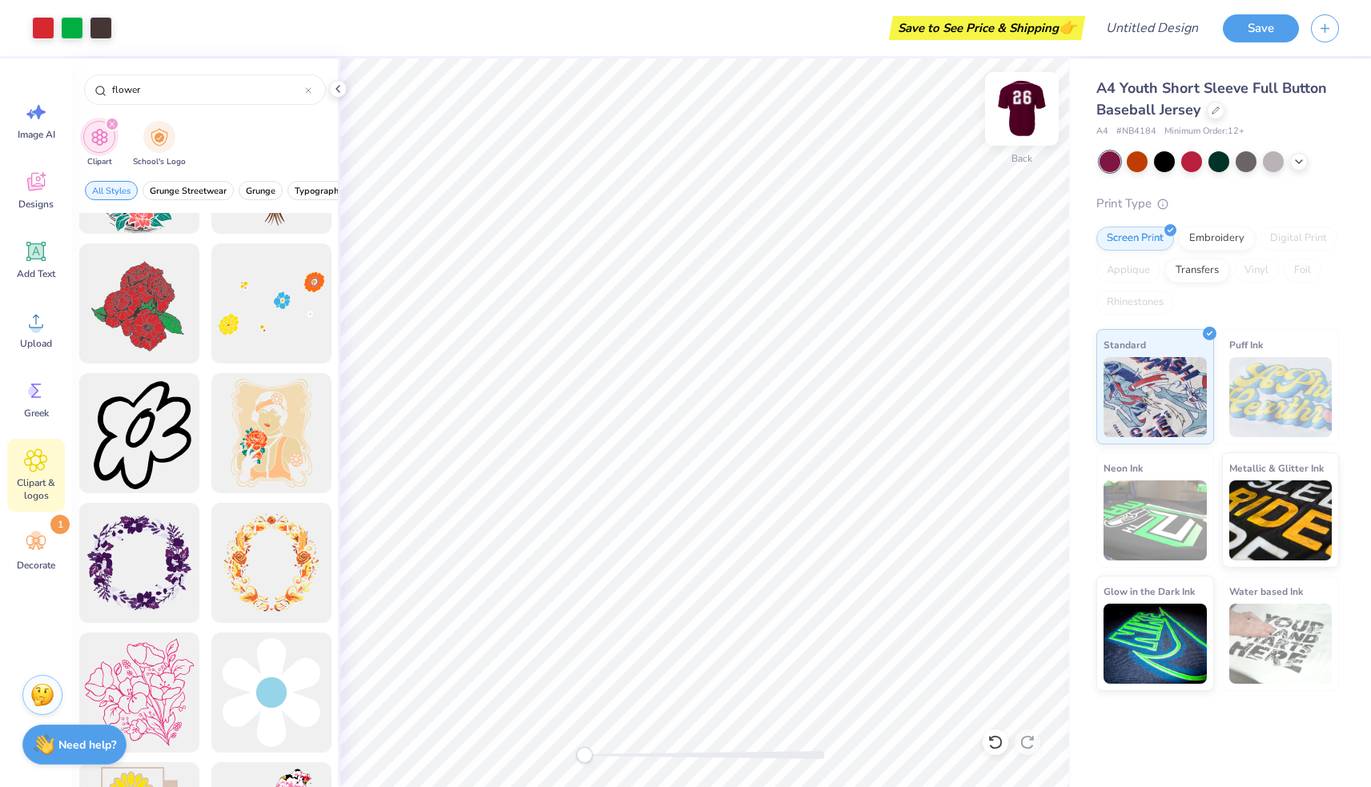
click at [1029, 116] on img at bounding box center [1021, 109] width 64 height 64
click at [73, 22] on div at bounding box center [72, 26] width 22 height 22
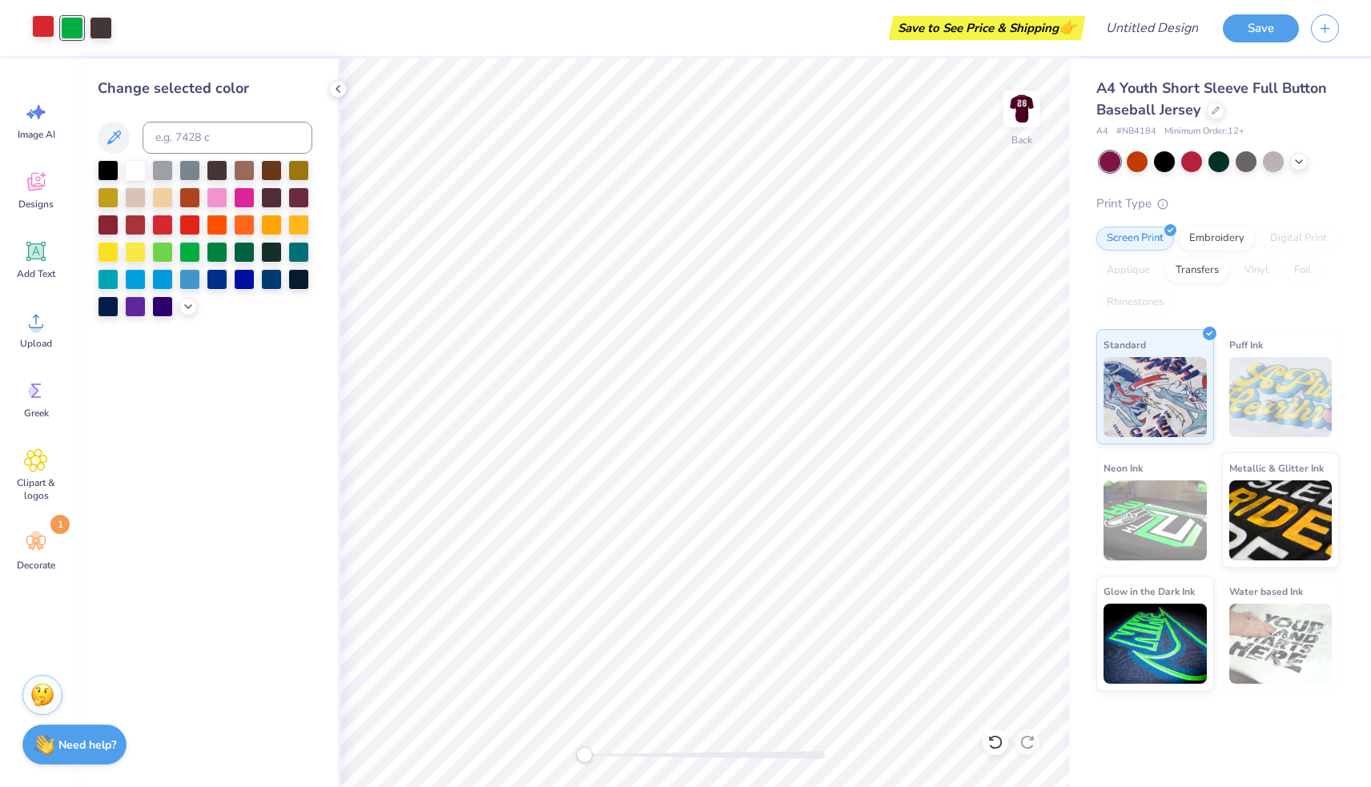
click at [33, 25] on div at bounding box center [43, 26] width 22 height 22
